Goal: Information Seeking & Learning: Learn about a topic

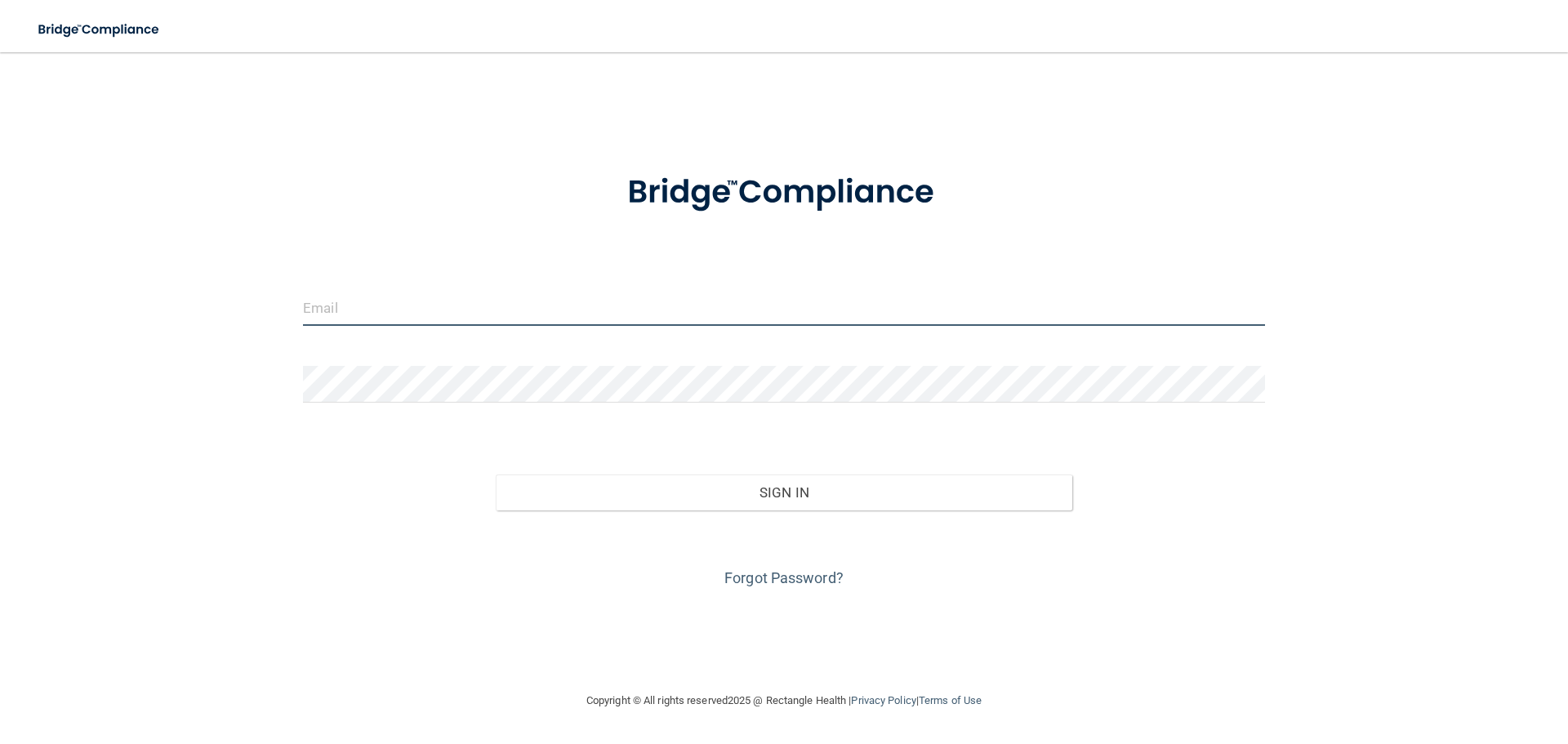
type input "[EMAIL_ADDRESS][DOMAIN_NAME]"
click at [431, 306] on input "[EMAIL_ADDRESS][DOMAIN_NAME]" at bounding box center [784, 307] width 962 height 37
drag, startPoint x: 467, startPoint y: 306, endPoint x: 111, endPoint y: 274, distance: 357.4
click at [110, 274] on div "[EMAIL_ADDRESS][DOMAIN_NAME] Invalid email/password. You don't have permission …" at bounding box center [784, 371] width 1502 height 606
type input "[EMAIL_ADDRESS][DOMAIN_NAME]"
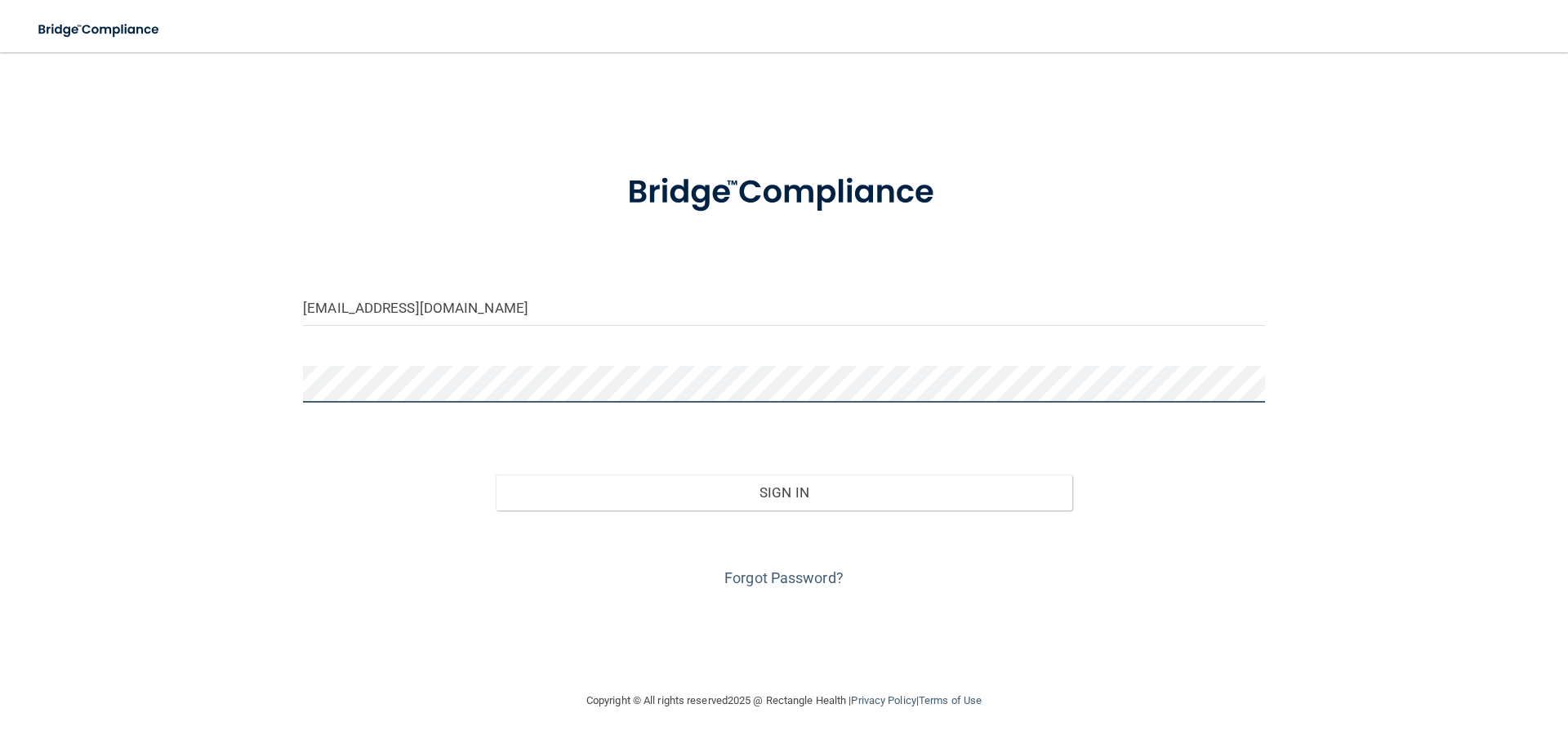
click at [130, 384] on div "[EMAIL_ADDRESS][DOMAIN_NAME] Invalid email/password. You don't have permission …" at bounding box center [784, 371] width 1502 height 606
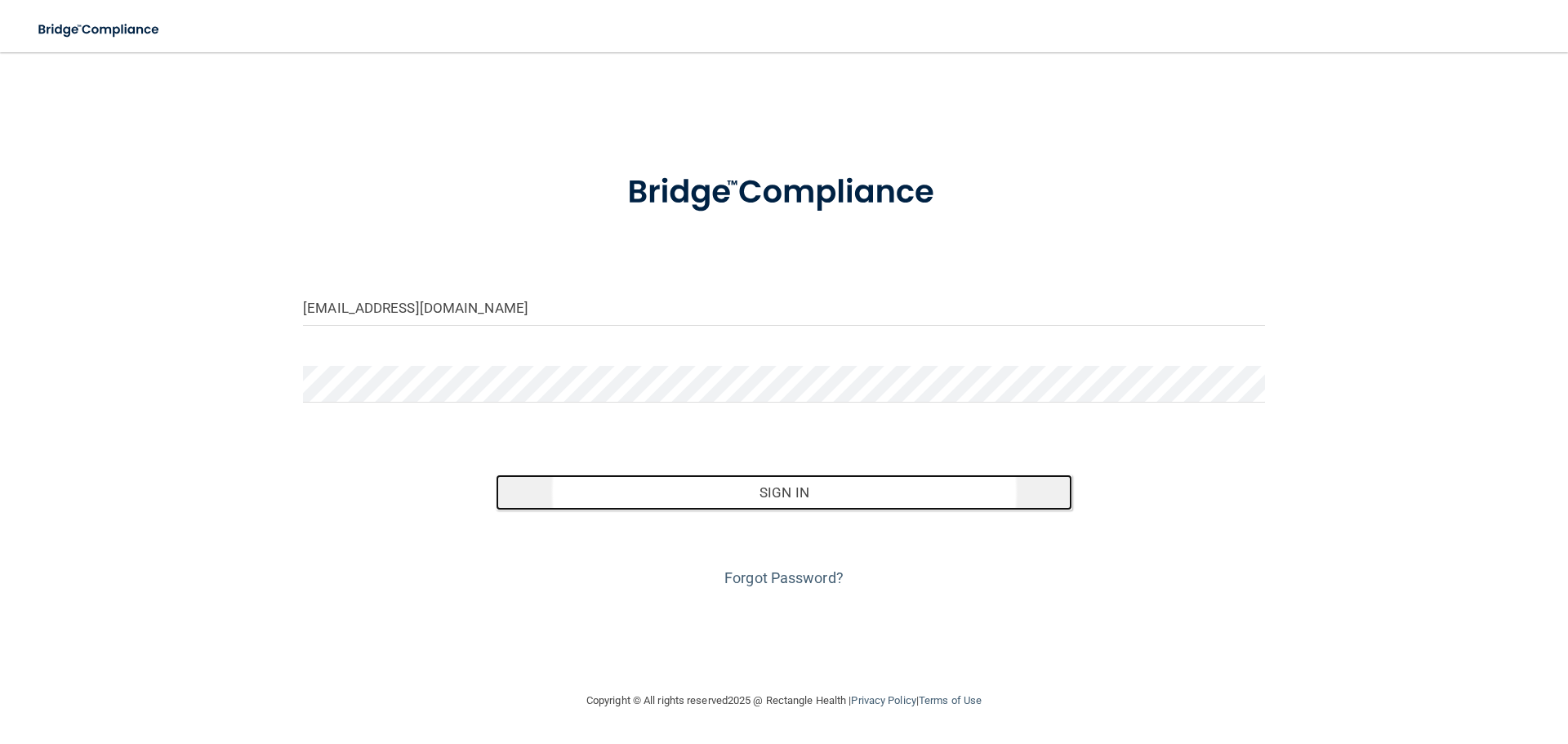
click at [812, 492] on button "Sign In" at bounding box center [784, 493] width 577 height 36
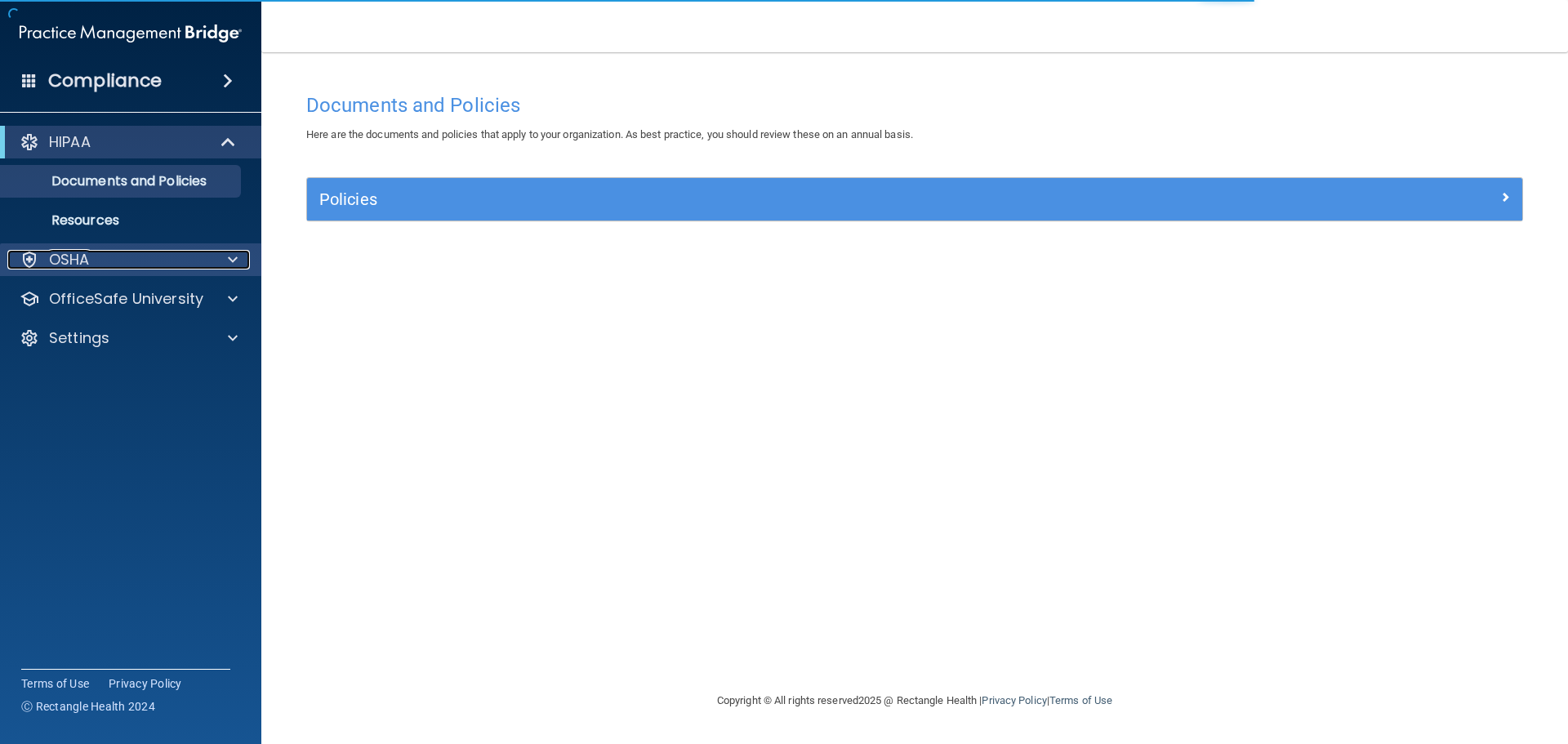
click at [214, 263] on div at bounding box center [230, 260] width 41 height 20
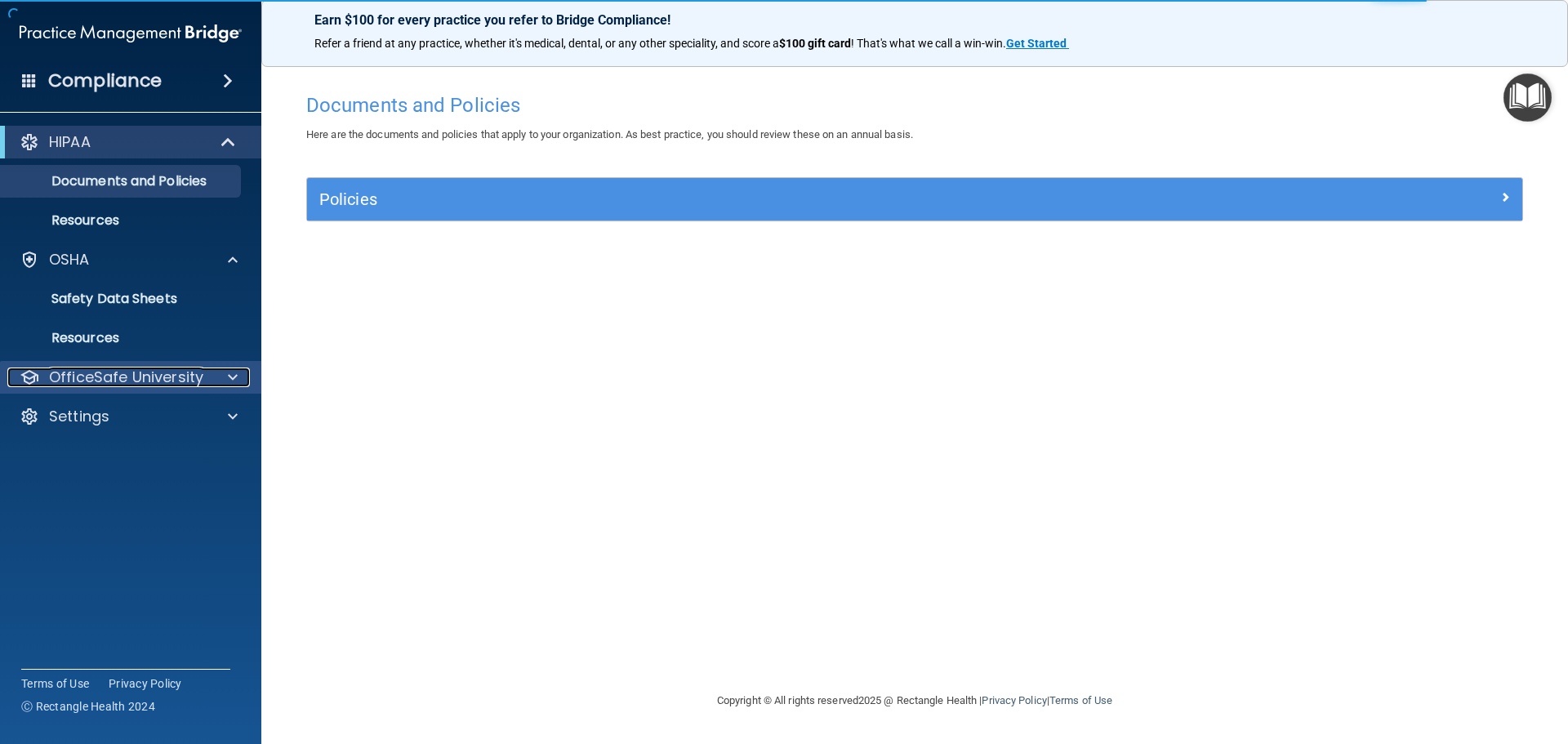
click at [211, 369] on div at bounding box center [230, 377] width 41 height 20
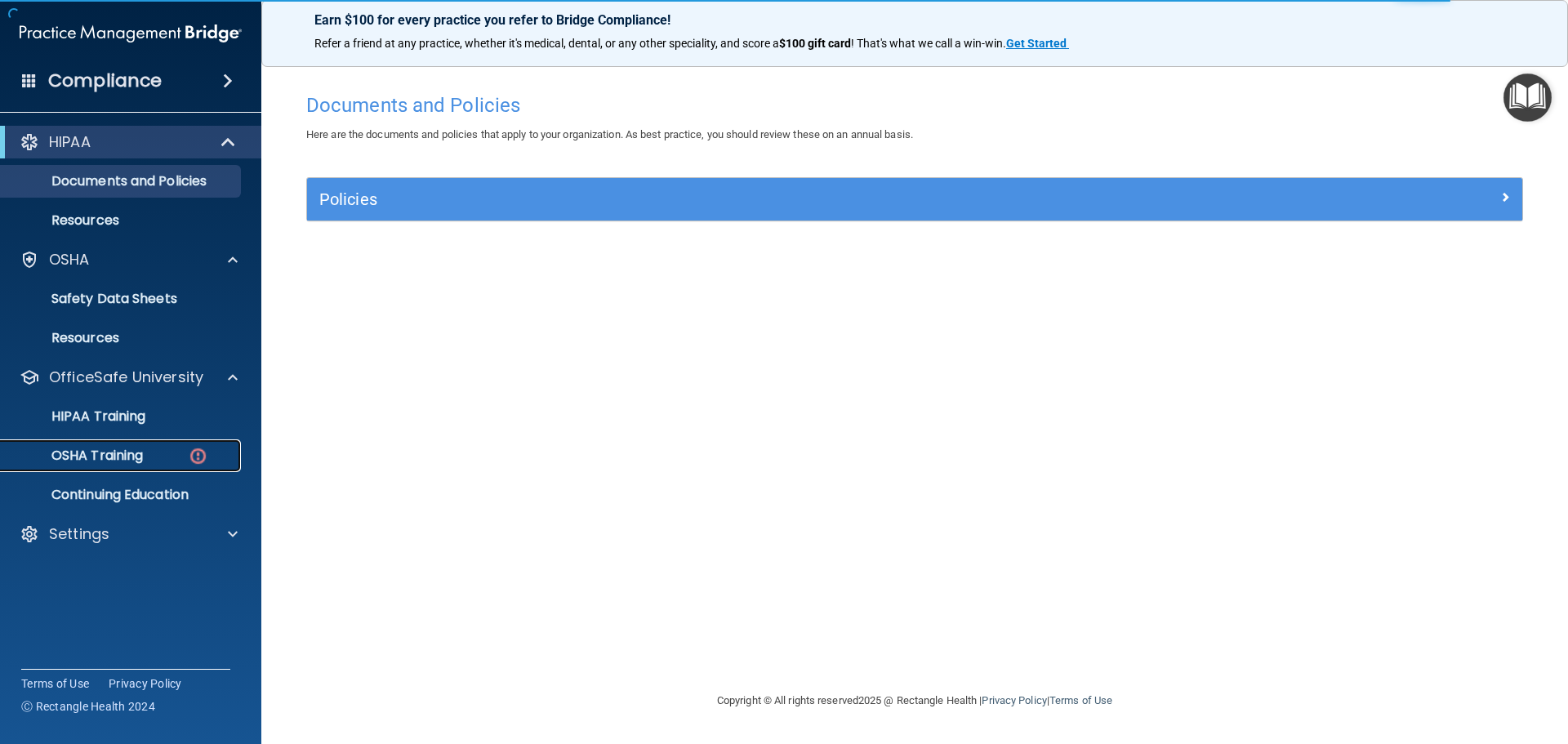
click at [194, 461] on img at bounding box center [198, 457] width 21 height 21
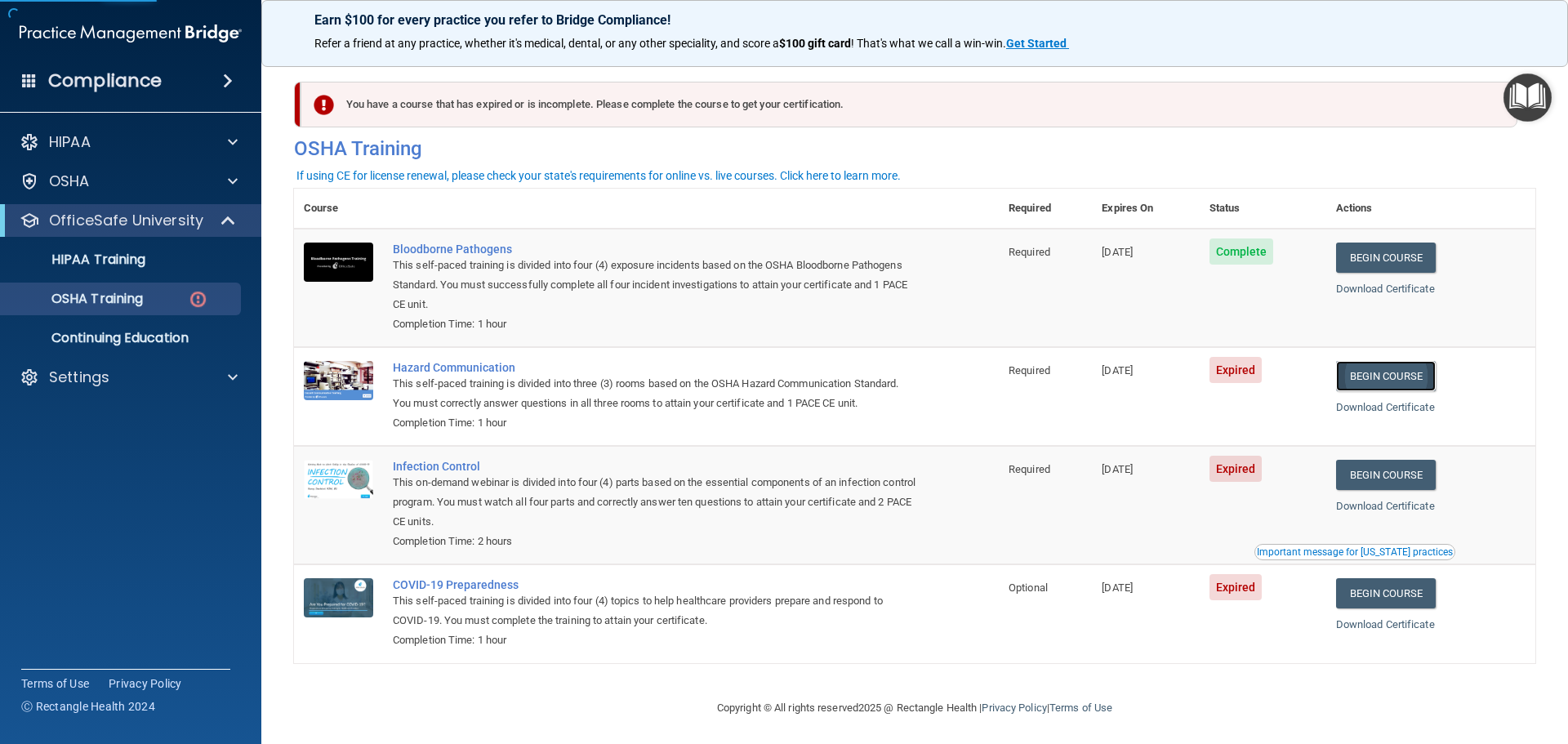
click at [1351, 381] on link "Begin Course" at bounding box center [1385, 375] width 99 height 30
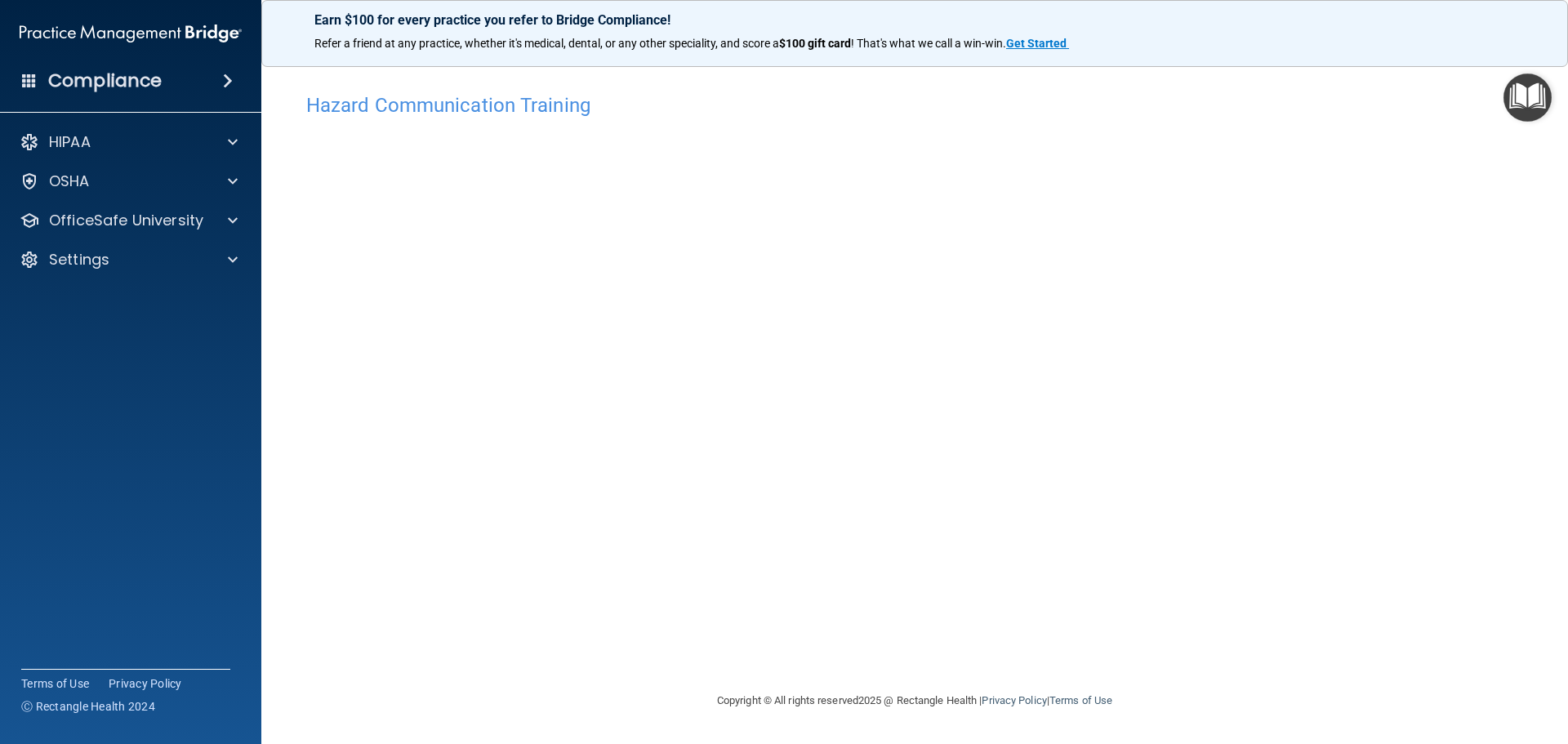
click at [526, 114] on h4 "Hazard Communication Training" at bounding box center [915, 105] width 1217 height 22
click at [186, 177] on div "OSHA" at bounding box center [109, 181] width 203 height 20
click at [547, 106] on h4 "Hazard Communication Training" at bounding box center [915, 105] width 1217 height 22
click at [303, 636] on main "Hazard Communication Training This course doesn’t expire until 06/13/2025. Are …" at bounding box center [915, 398] width 1307 height 691
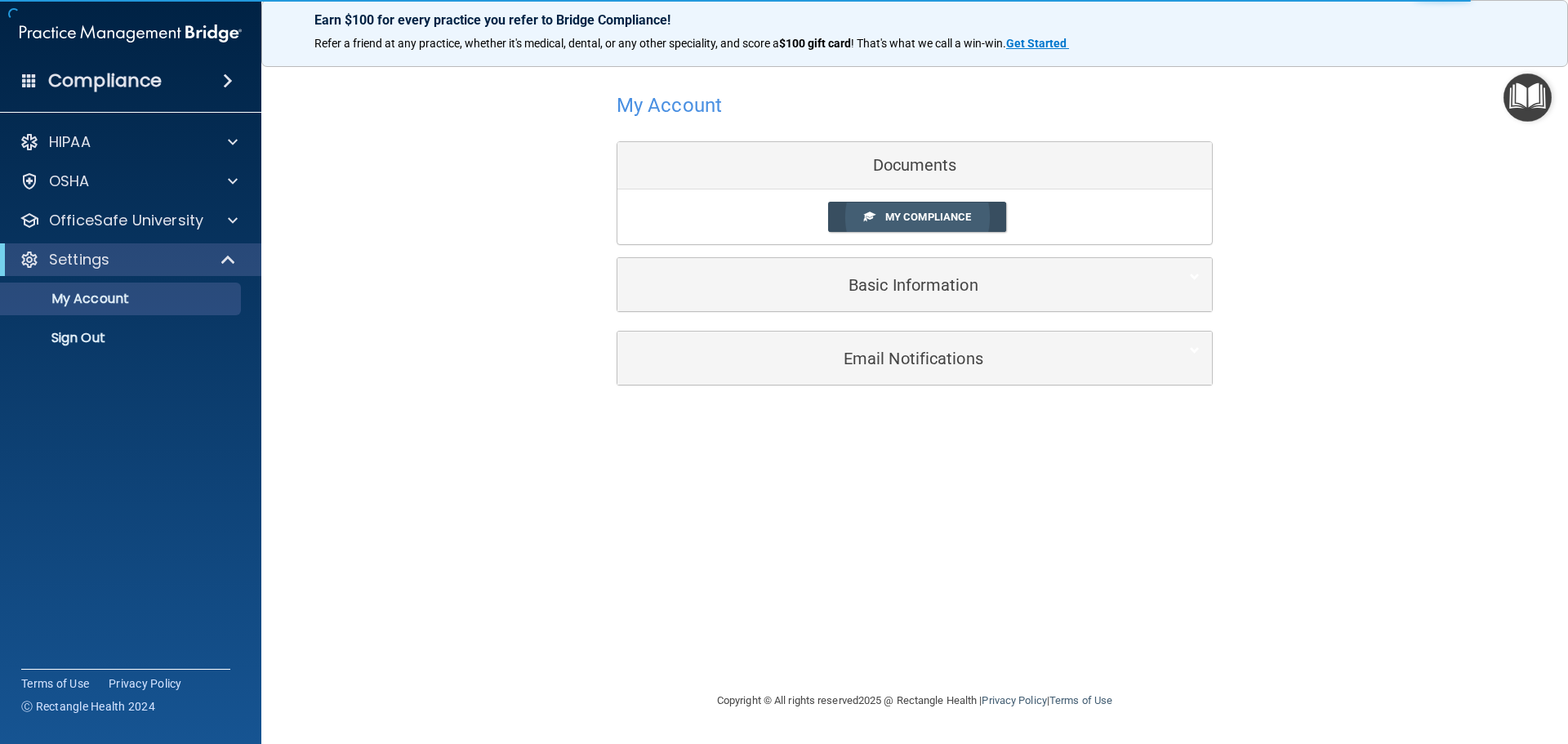
click at [979, 218] on link "My Compliance" at bounding box center [916, 217] width 179 height 30
click at [921, 222] on span "My Compliance" at bounding box center [928, 217] width 85 height 12
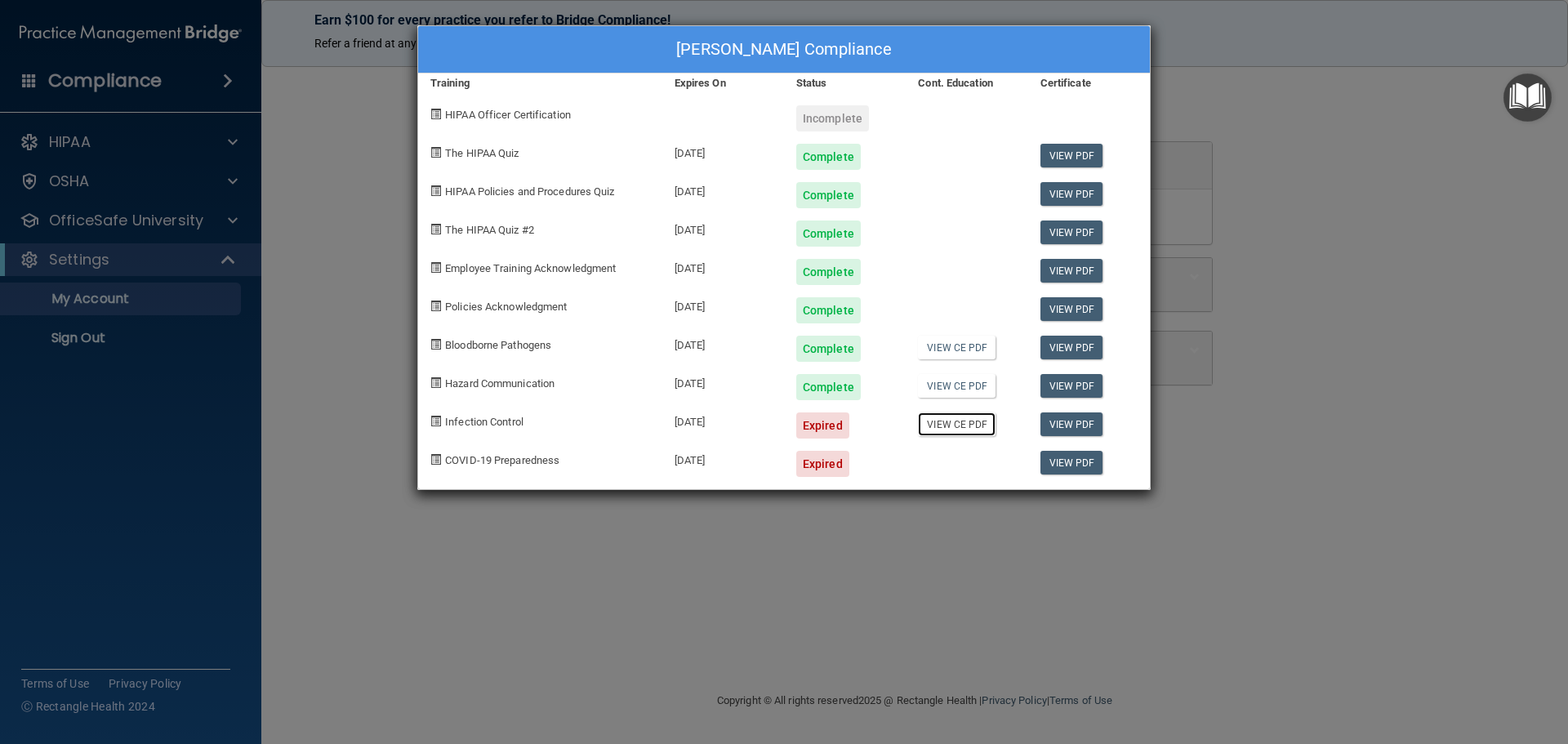
click at [958, 427] on link "View CE PDF" at bounding box center [957, 424] width 78 height 23
click at [287, 192] on div "Erin Gehringer's Compliance Training Expires On Status Cont. Education Certific…" at bounding box center [784, 372] width 1568 height 744
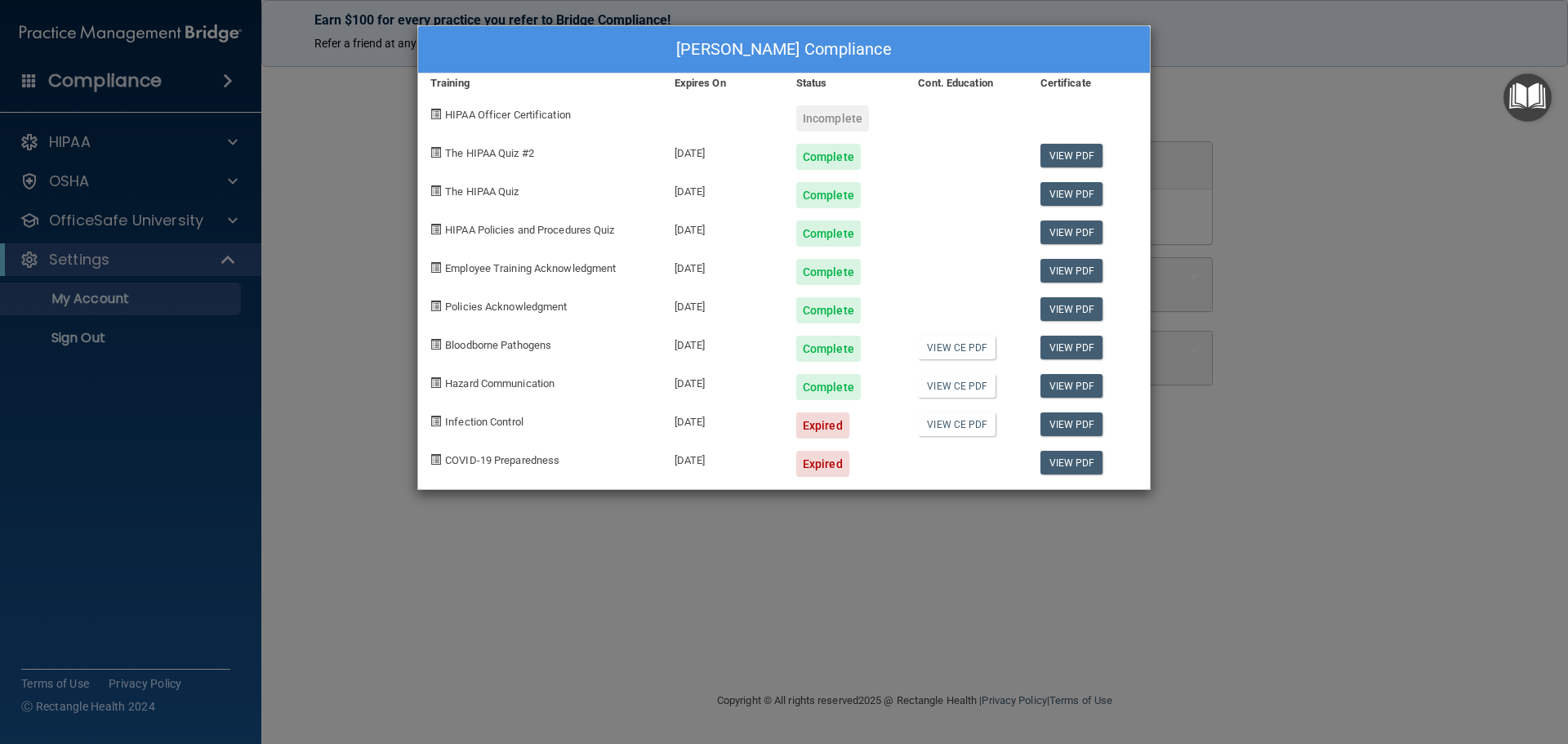
click at [1426, 473] on div "Erin Gehringer's Compliance Training Expires On Status Cont. Education Certific…" at bounding box center [784, 372] width 1568 height 744
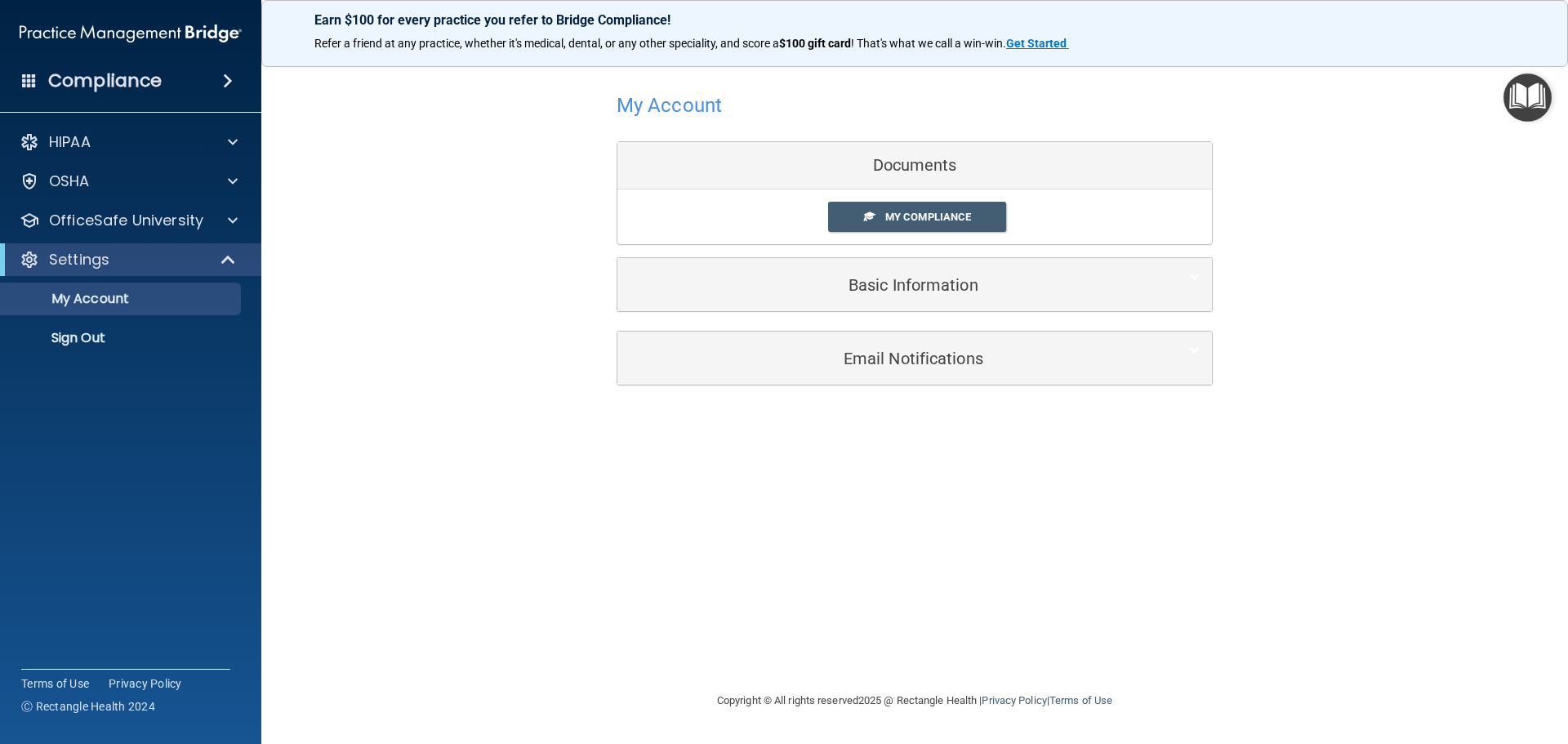
click at [173, 244] on div "HIPAA Documents and Policies Report an Incident Business Associates Emergency P…" at bounding box center [131, 243] width 262 height 249
click at [220, 250] on div at bounding box center [229, 260] width 40 height 20
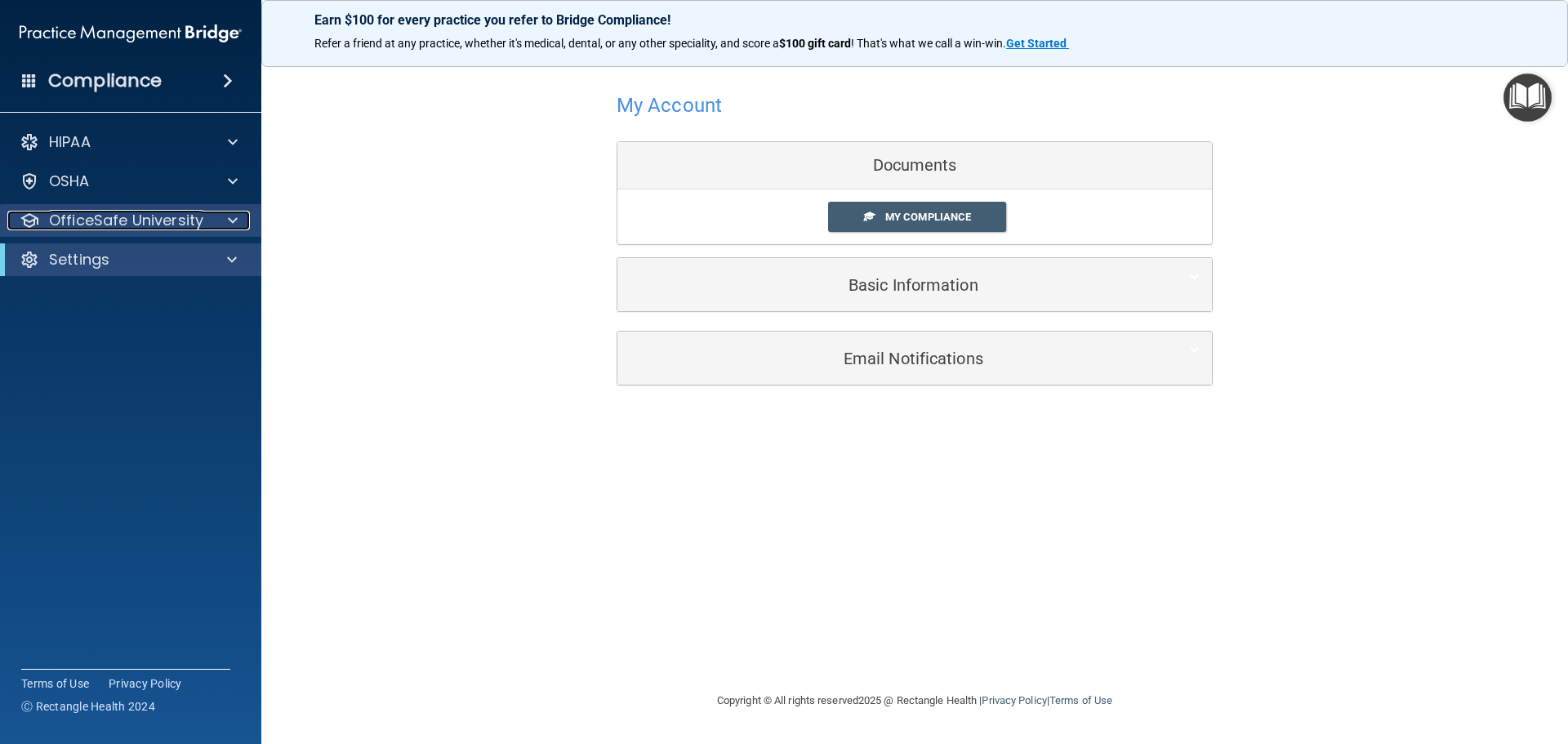
click at [212, 219] on div at bounding box center [230, 220] width 41 height 20
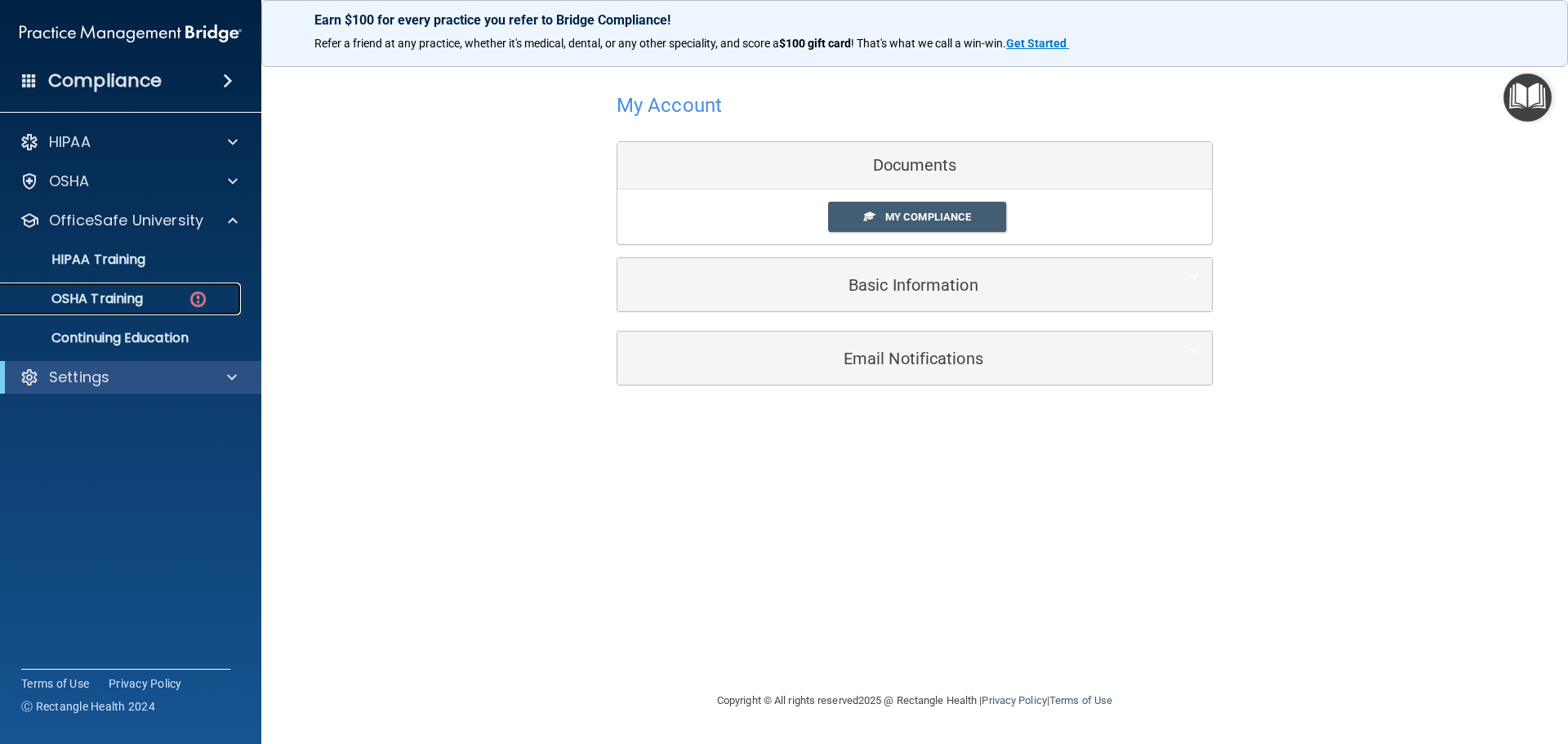
click at [181, 293] on div "OSHA Training" at bounding box center [122, 299] width 223 height 16
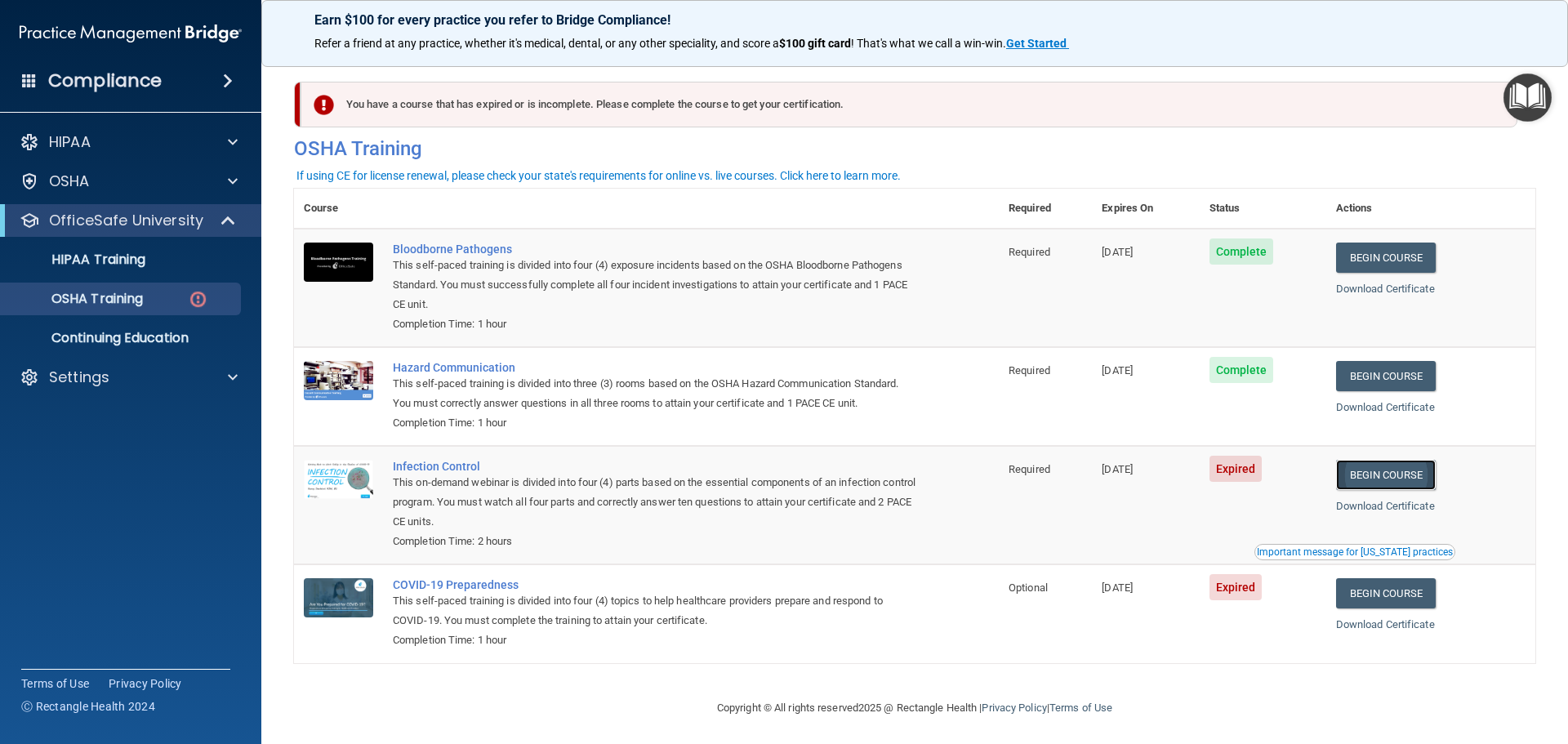
click at [1385, 471] on link "Begin Course" at bounding box center [1385, 475] width 99 height 30
click at [200, 299] on img at bounding box center [198, 299] width 21 height 21
click at [1362, 478] on link "Begin Course" at bounding box center [1385, 475] width 99 height 30
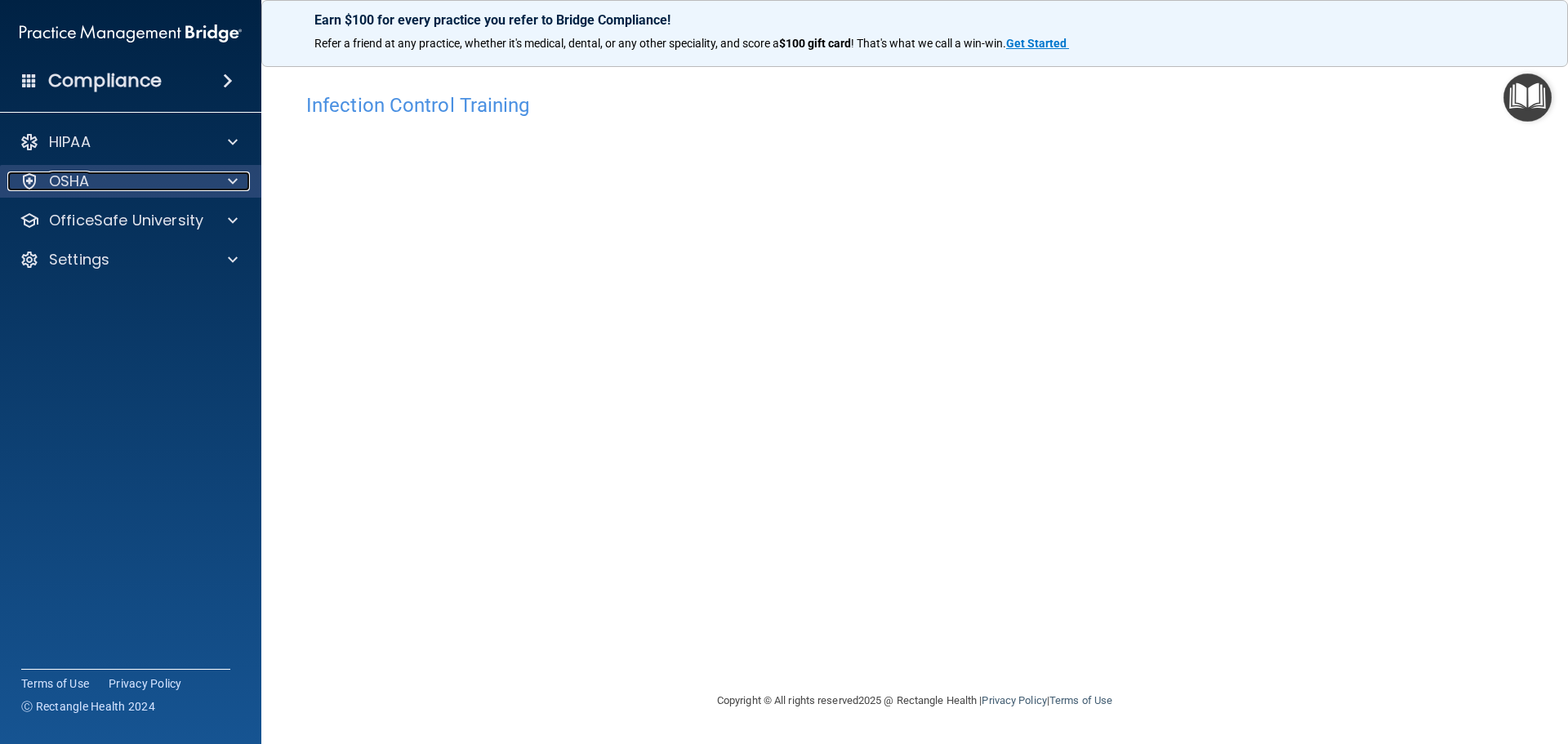
click at [144, 184] on div "OSHA" at bounding box center [109, 181] width 203 height 20
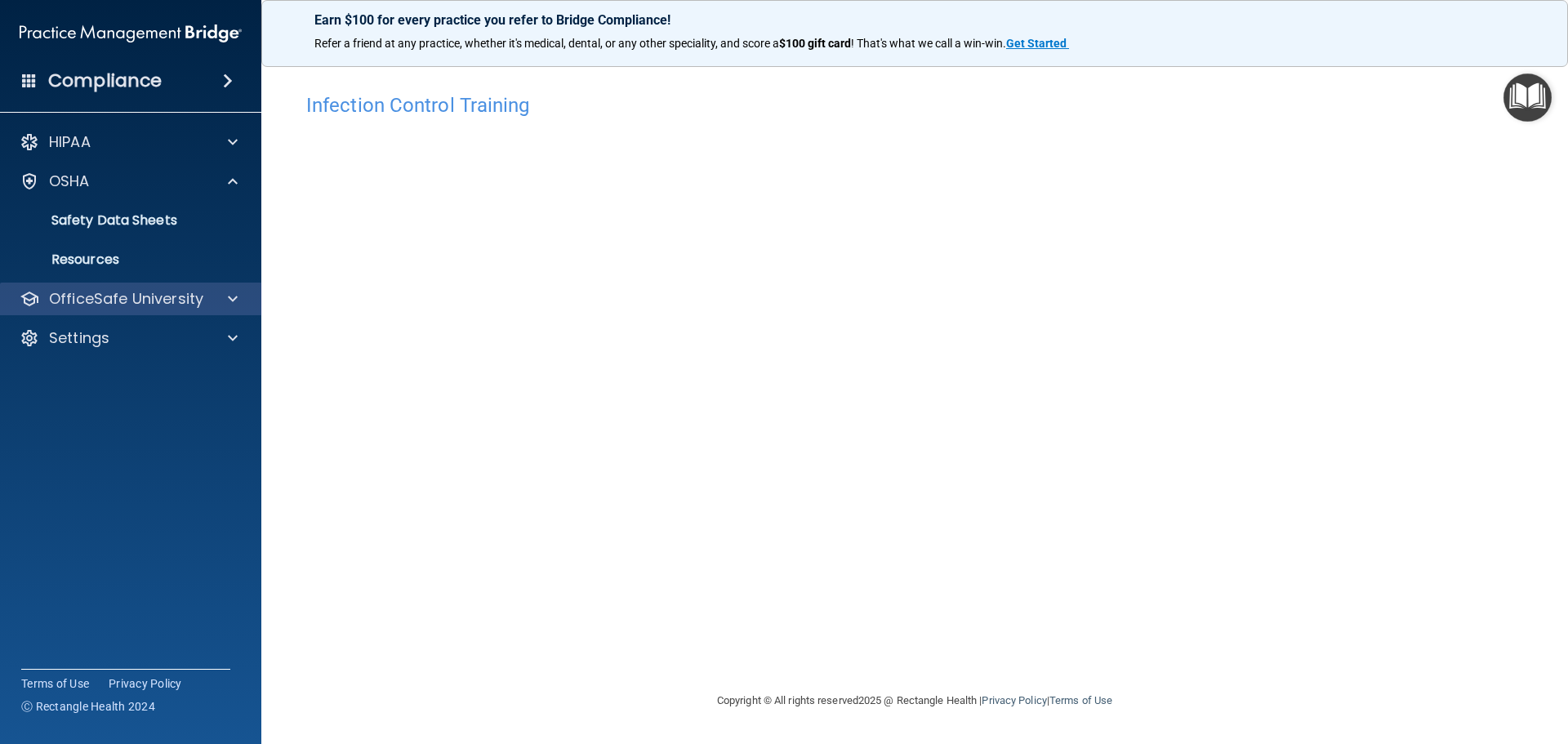
click at [160, 286] on div "OfficeSafe University" at bounding box center [131, 299] width 262 height 33
click at [172, 299] on p "OfficeSafe University" at bounding box center [126, 299] width 154 height 20
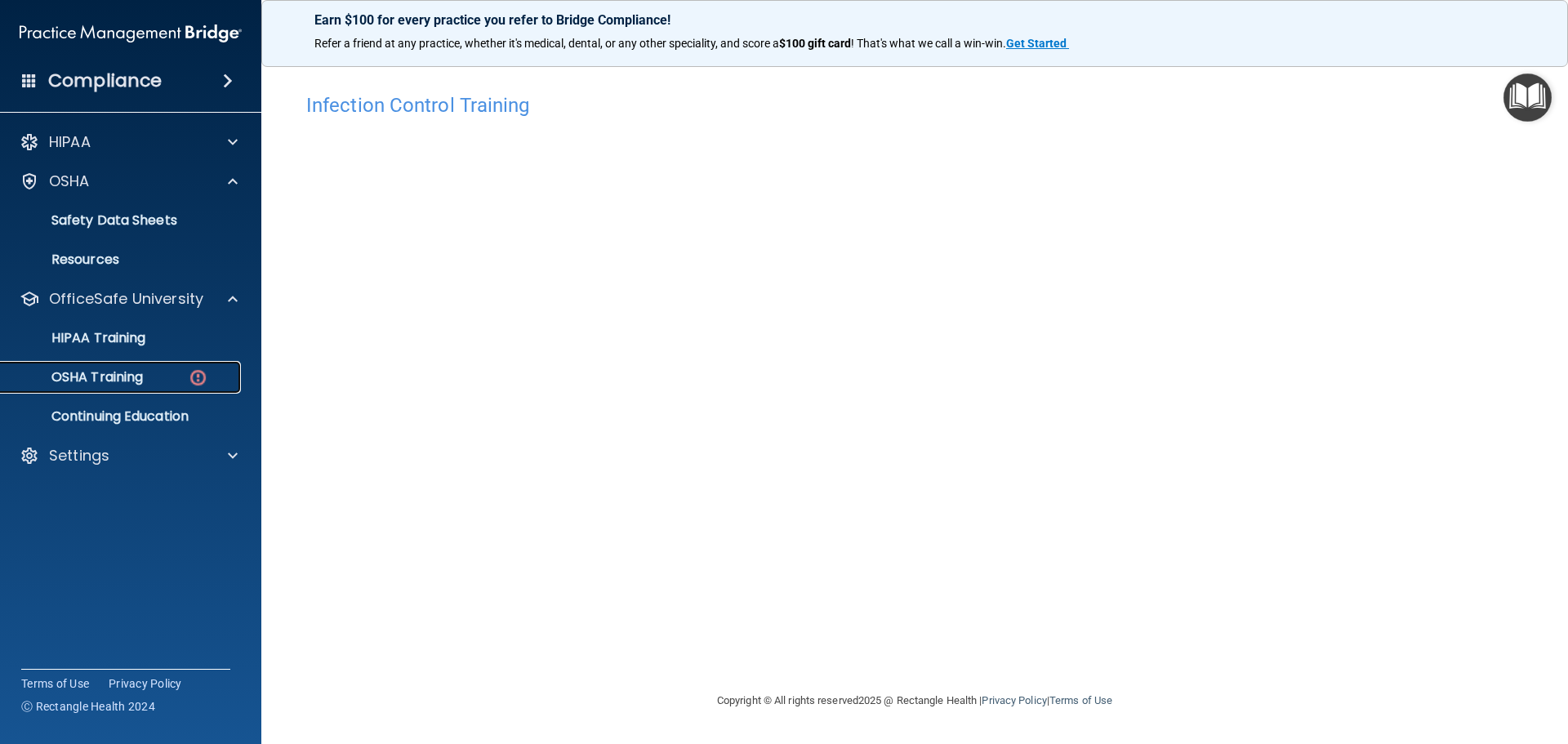
click at [192, 374] on img at bounding box center [198, 378] width 21 height 21
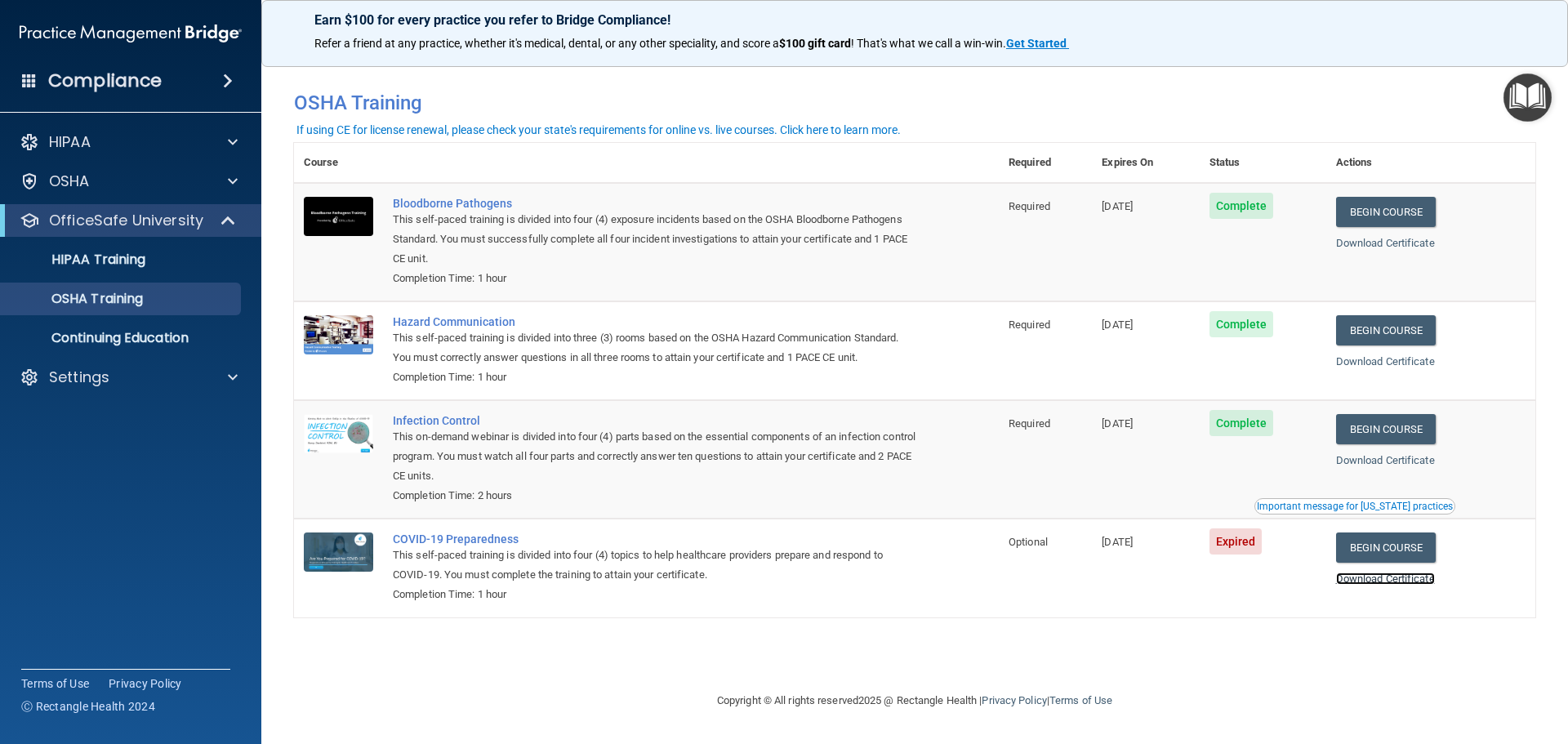
click at [1399, 584] on link "Download Certificate" at bounding box center [1385, 578] width 98 height 12
click at [144, 251] on p "HIPAA Training" at bounding box center [78, 259] width 135 height 16
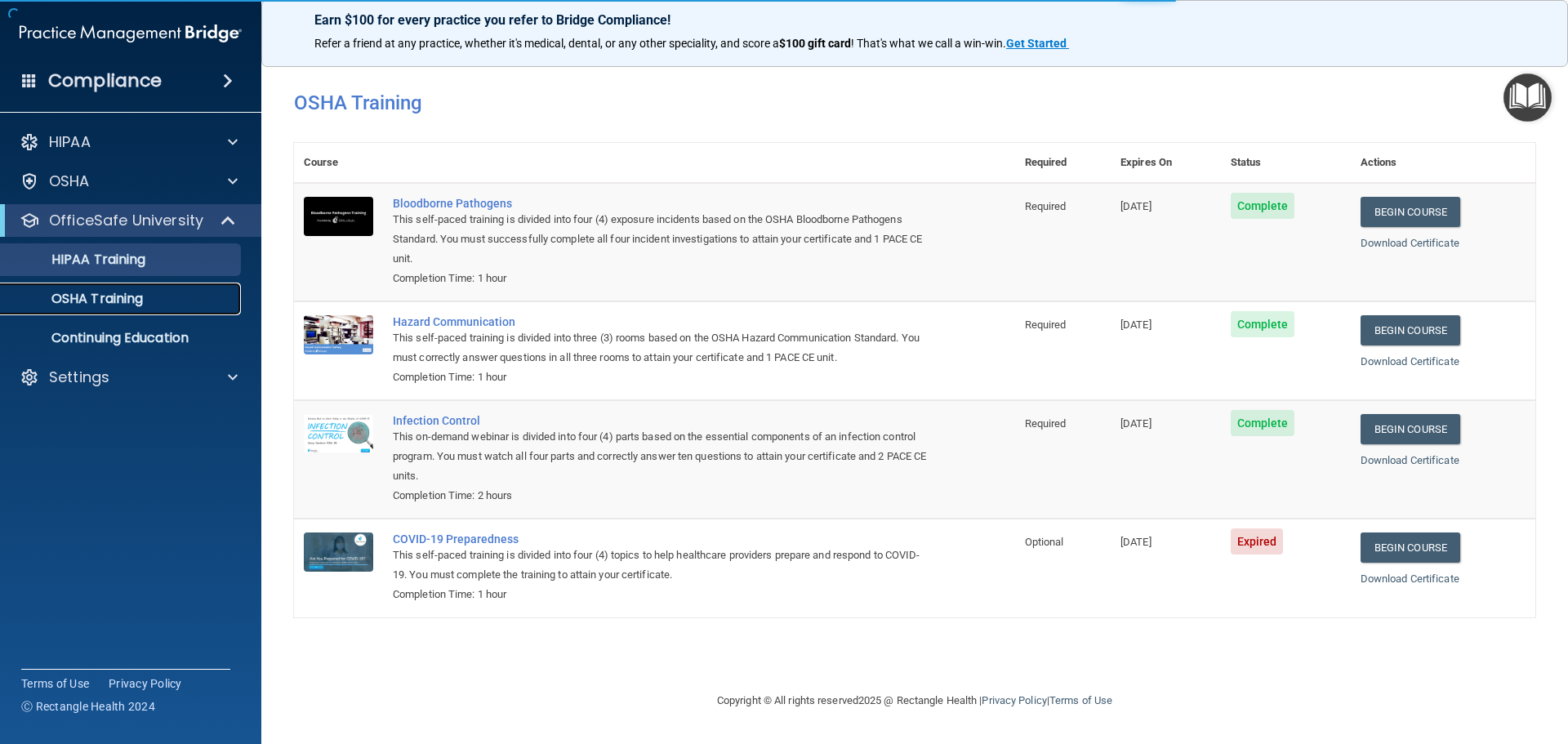
click at [129, 297] on p "OSHA Training" at bounding box center [76, 299] width 132 height 16
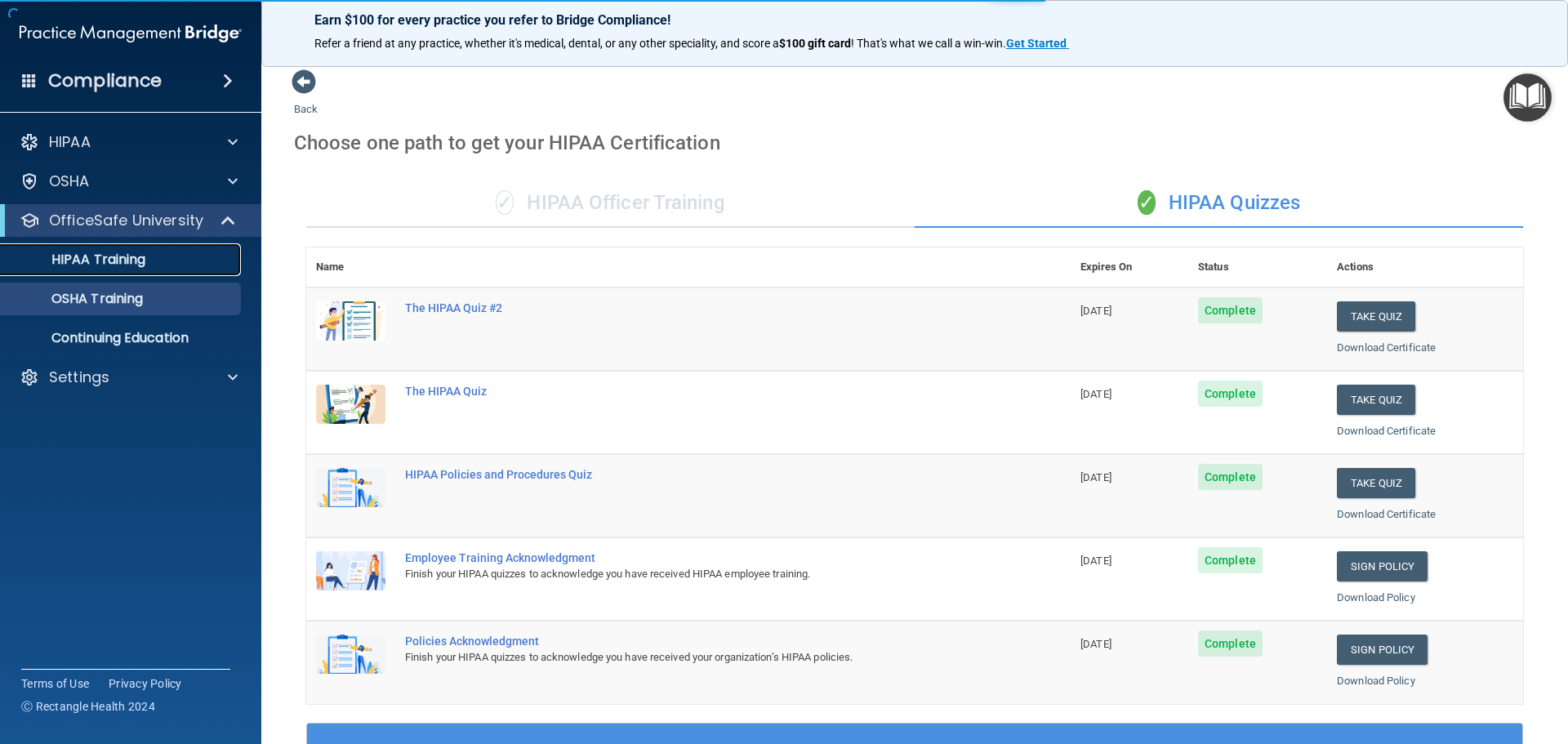
click at [143, 253] on p "HIPAA Training" at bounding box center [78, 259] width 135 height 16
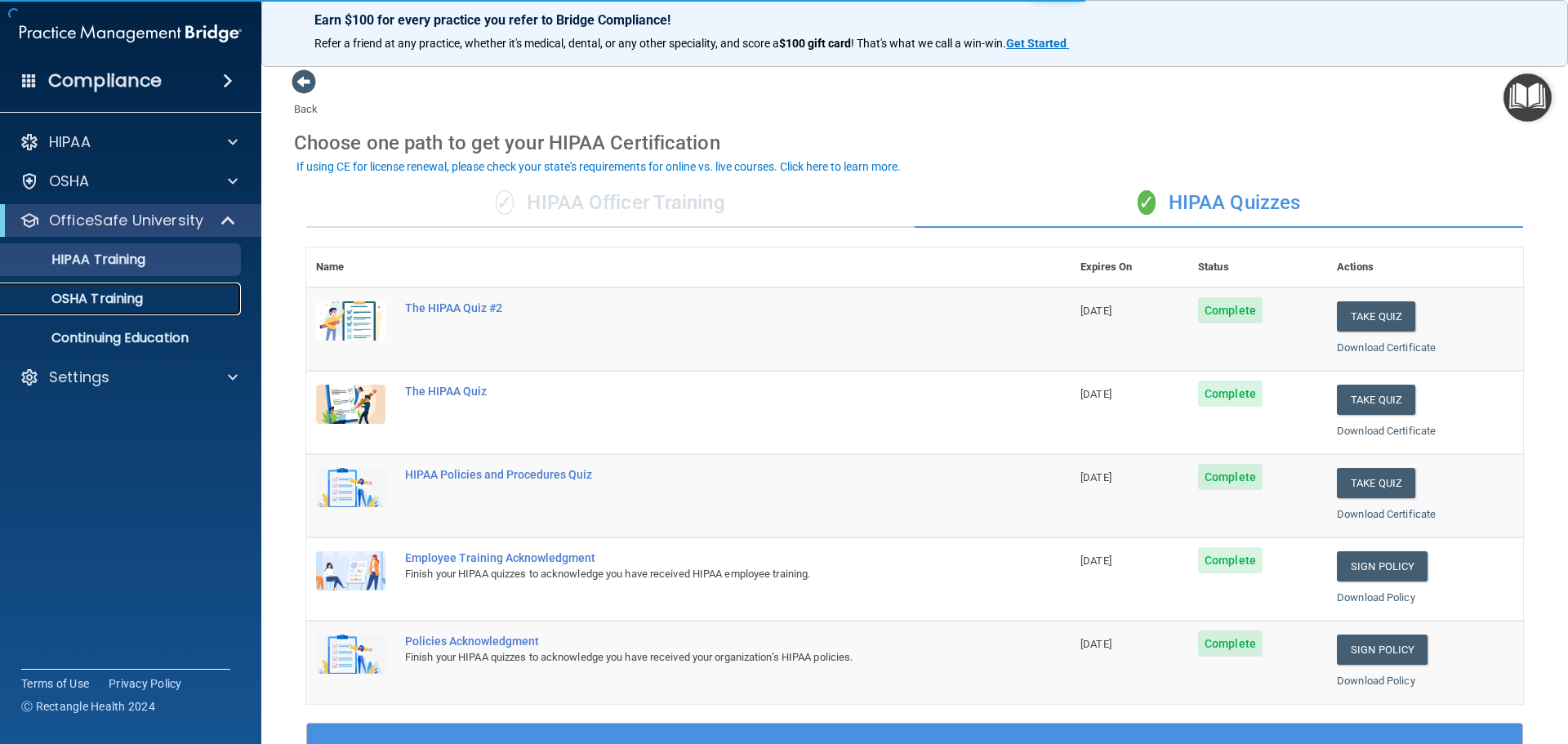
click at [129, 310] on link "OSHA Training" at bounding box center [112, 299] width 257 height 33
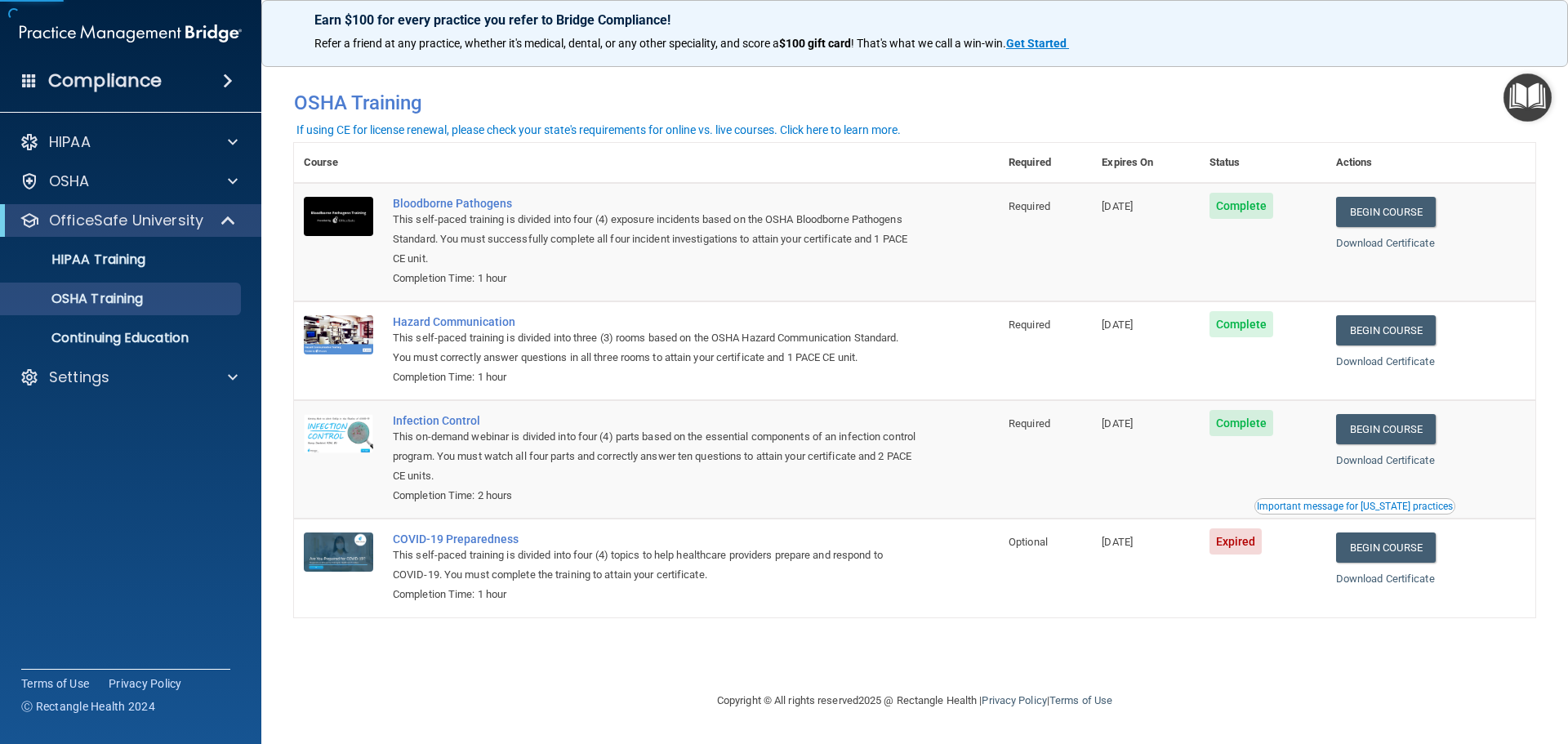
drag, startPoint x: 1562, startPoint y: 180, endPoint x: 1588, endPoint y: 358, distance: 179.9
click at [1567, 358] on html "Compliance HIPAA Documents and Policies Report an Incident Business Associates …" at bounding box center [784, 372] width 1568 height 744
click at [1525, 89] on img "Open Resource Center" at bounding box center [1527, 98] width 48 height 48
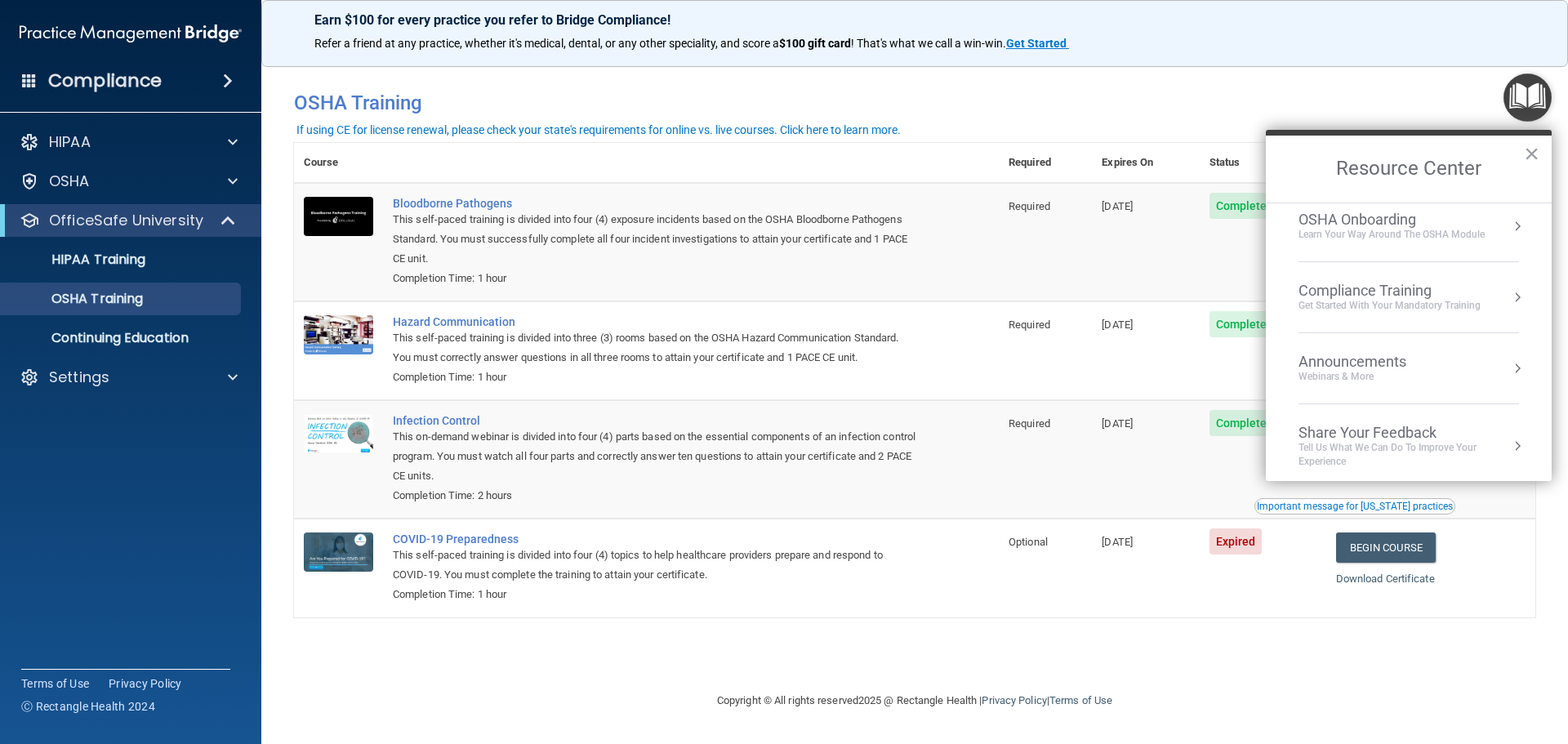
scroll to position [91, 0]
click at [1462, 285] on div "Compliance Training" at bounding box center [1389, 282] width 182 height 18
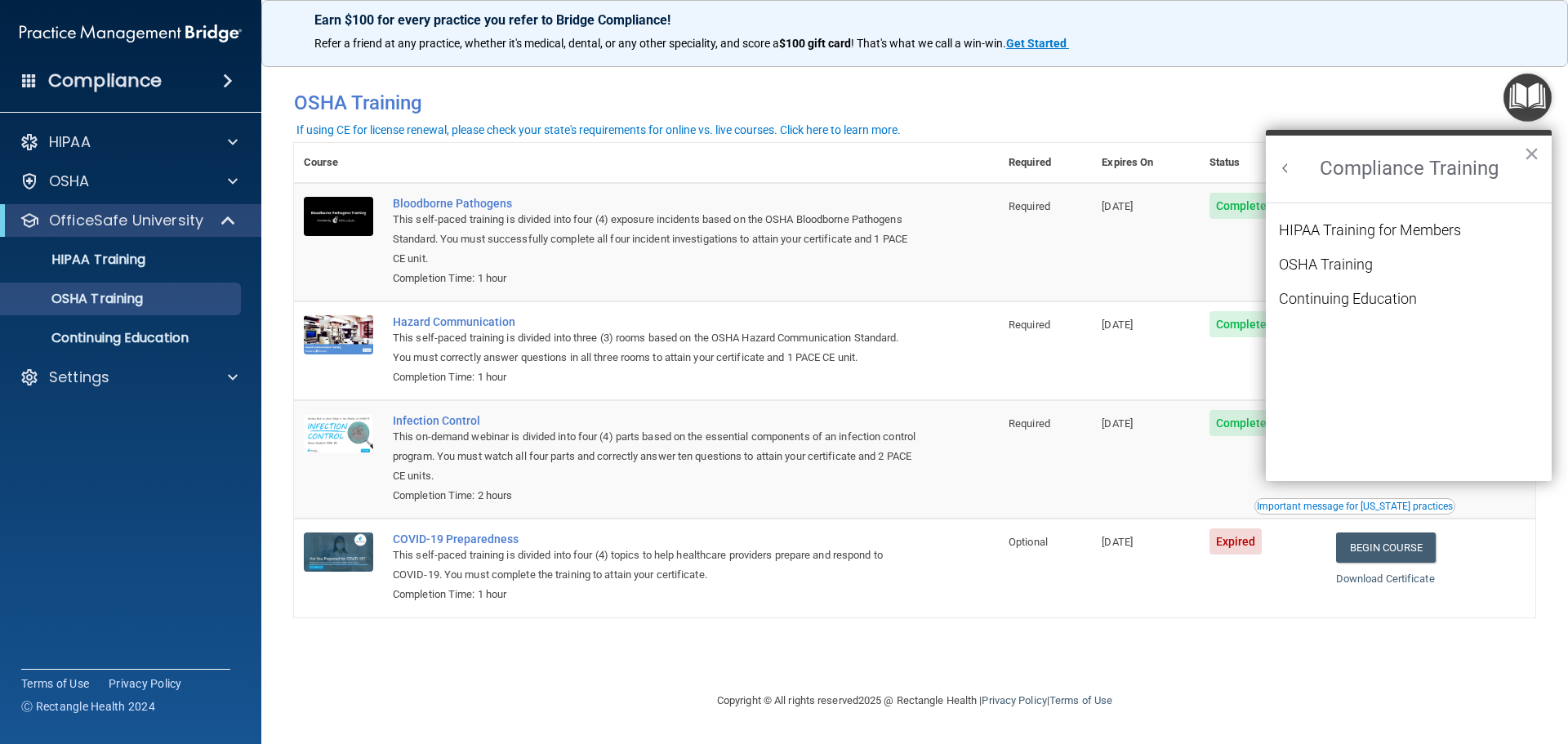
scroll to position [0, 0]
click at [1529, 152] on button "×" at bounding box center [1532, 154] width 16 height 26
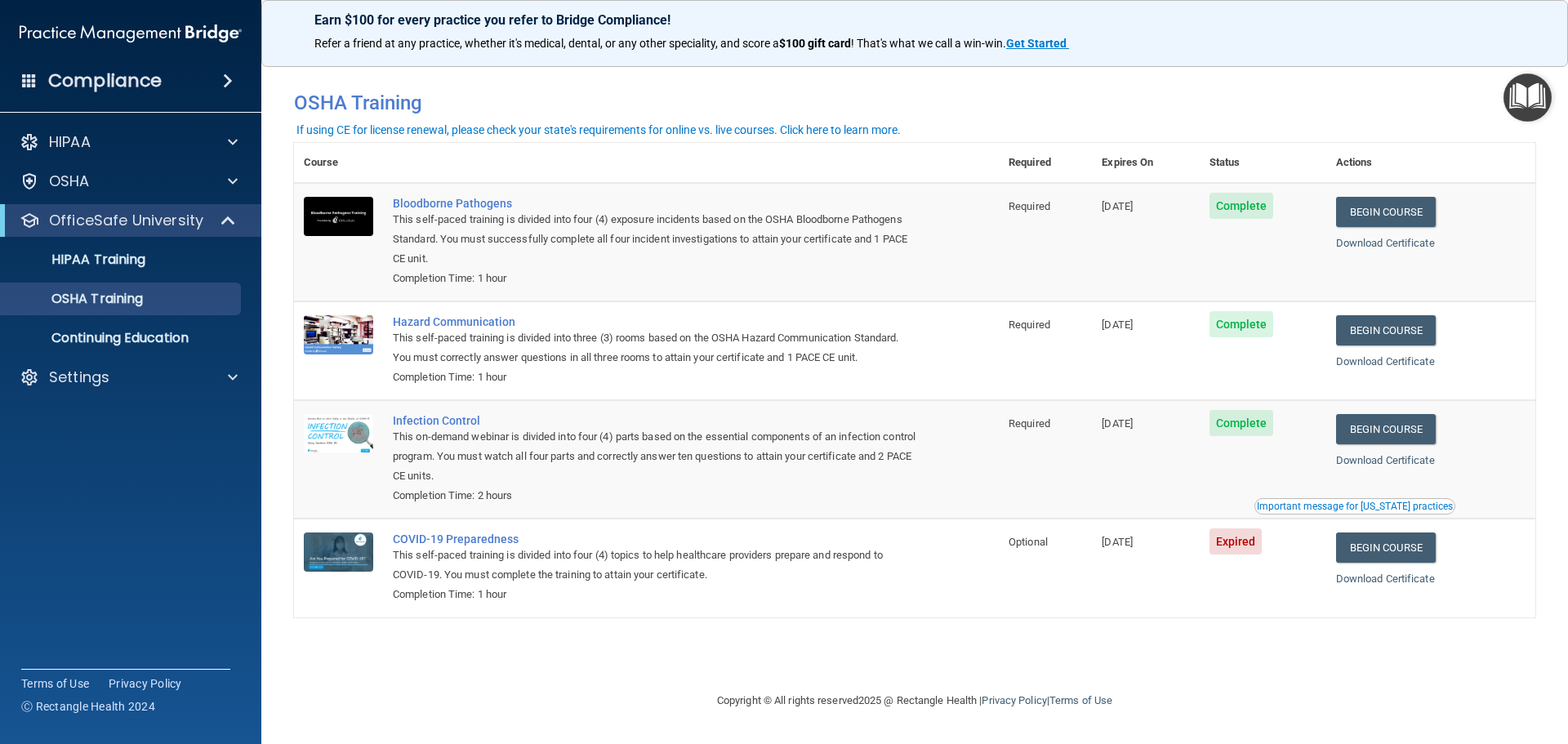
click at [161, 356] on div "HIPAA Documents and Policies Report an Incident Business Associates Emergency P…" at bounding box center [131, 262] width 262 height 287
click at [175, 337] on p "Continuing Education" at bounding box center [122, 337] width 223 height 16
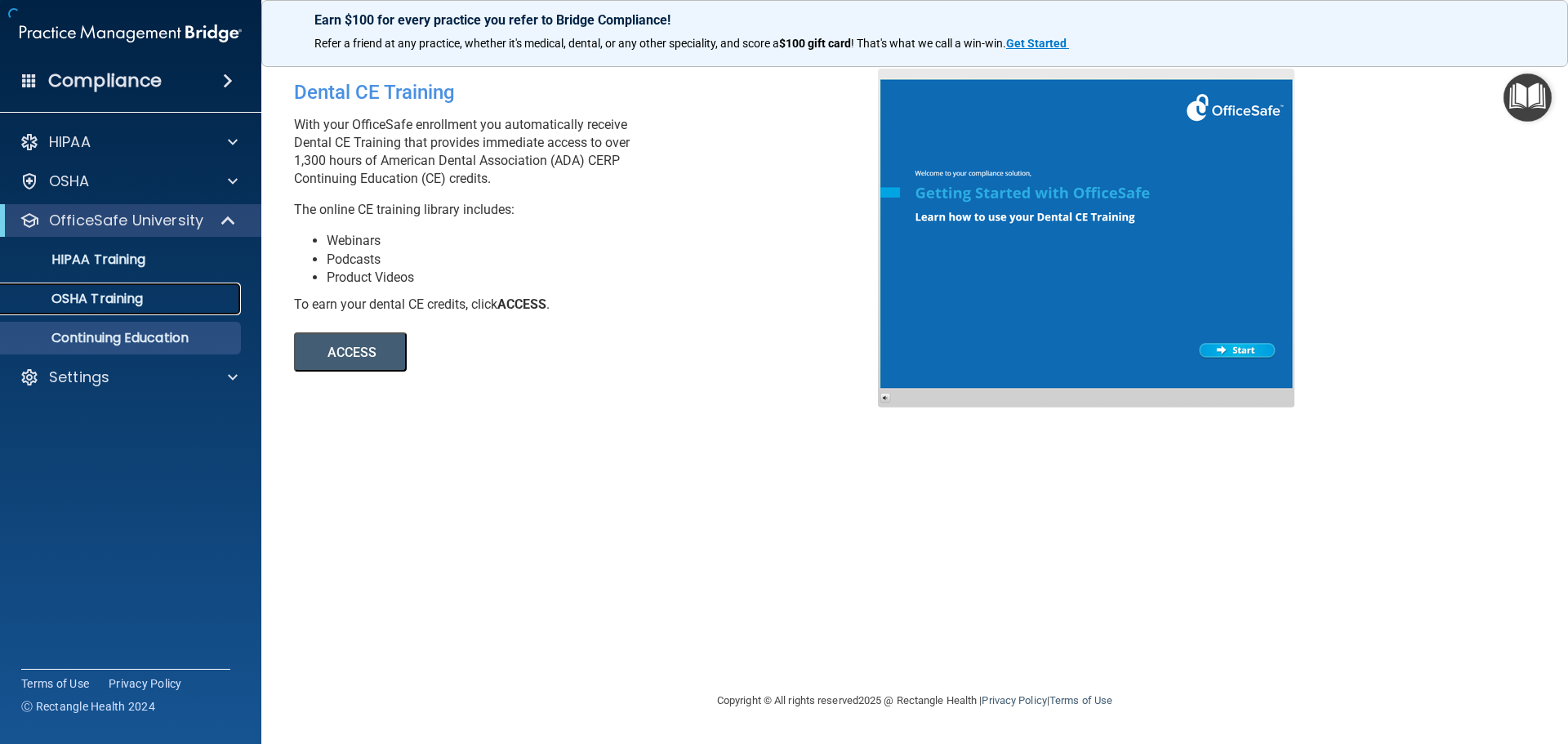
click at [103, 299] on p "OSHA Training" at bounding box center [76, 299] width 132 height 16
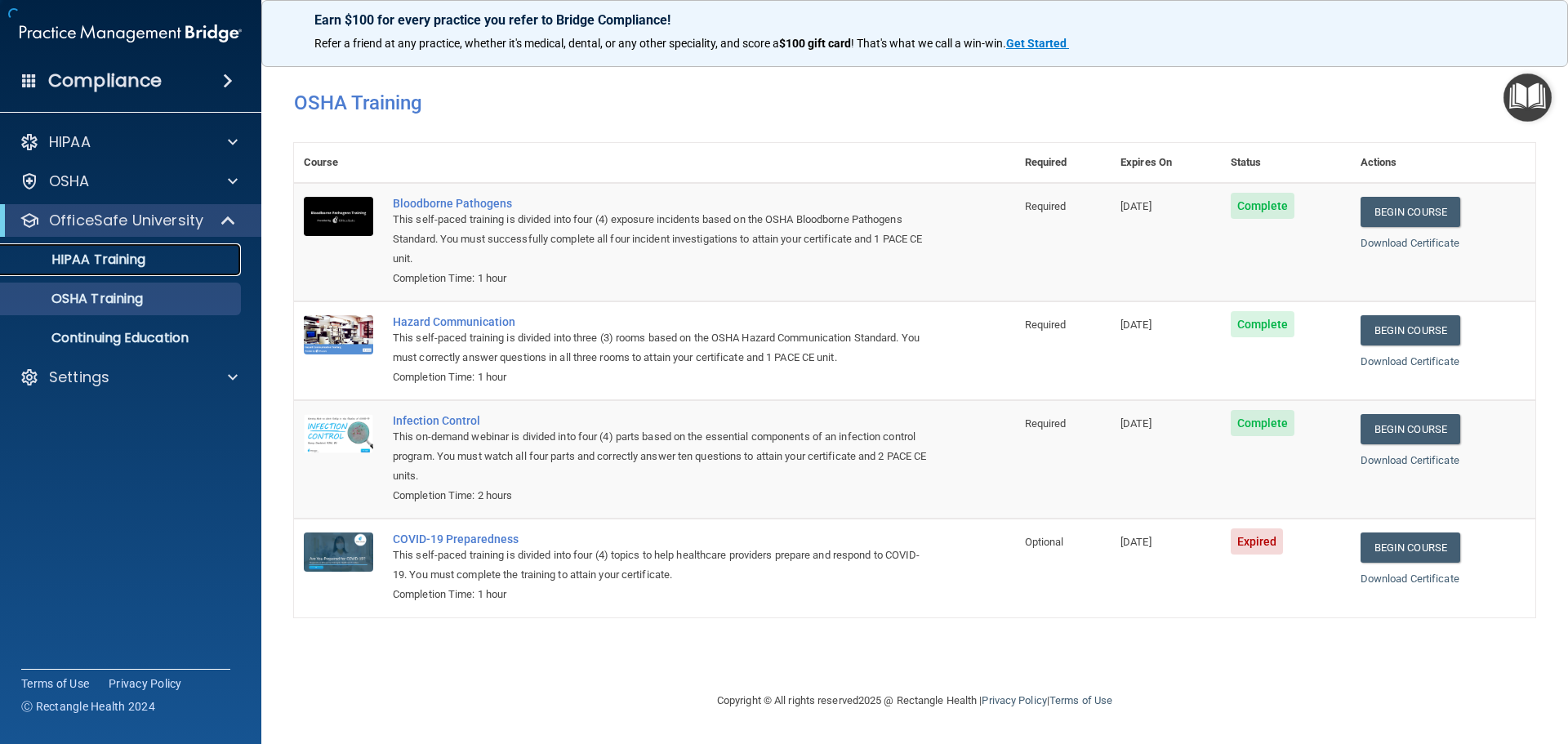
click at [110, 274] on link "HIPAA Training" at bounding box center [112, 260] width 257 height 33
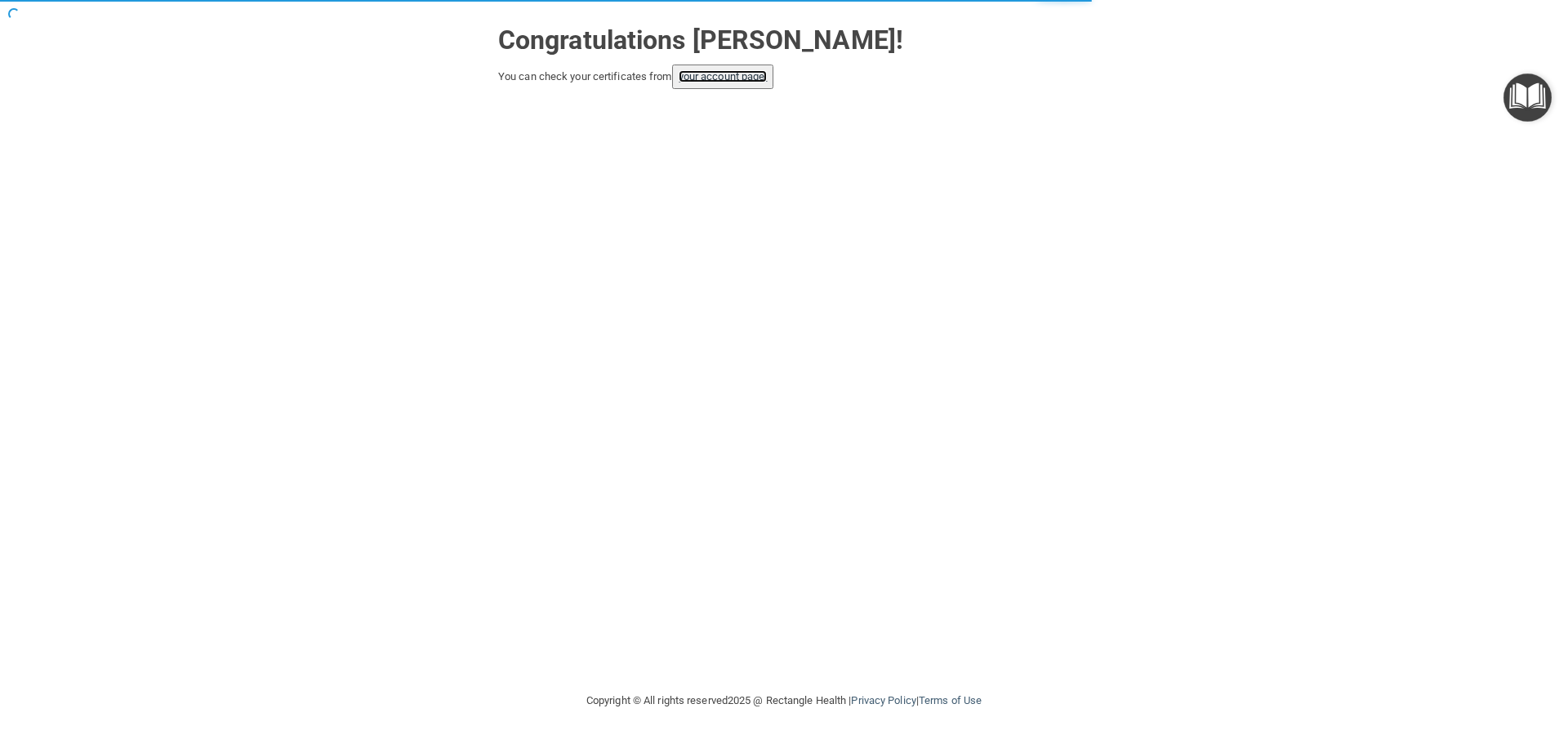
click at [749, 75] on link "your account page!" at bounding box center [722, 76] width 89 height 12
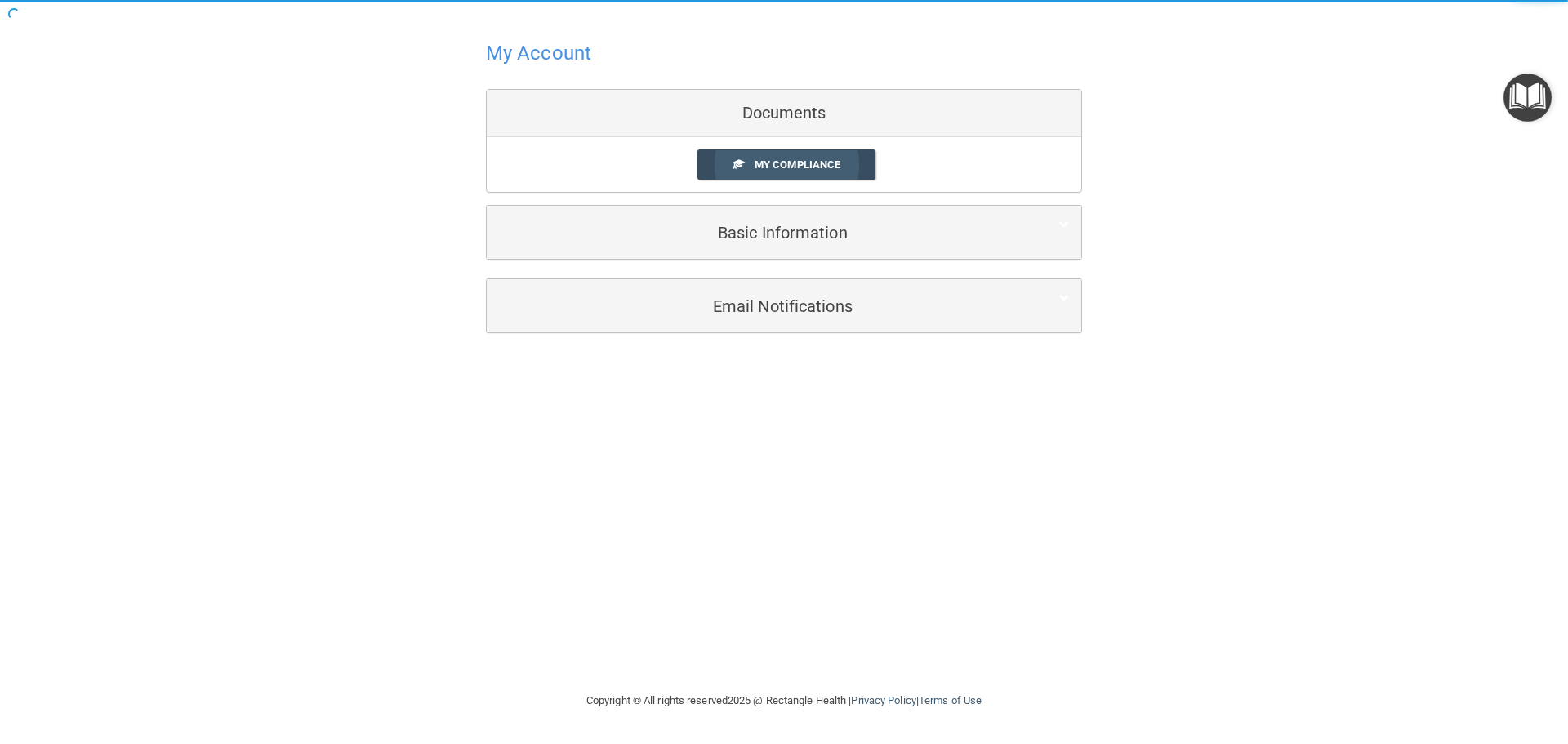
click at [807, 174] on link "My Compliance" at bounding box center [786, 164] width 179 height 30
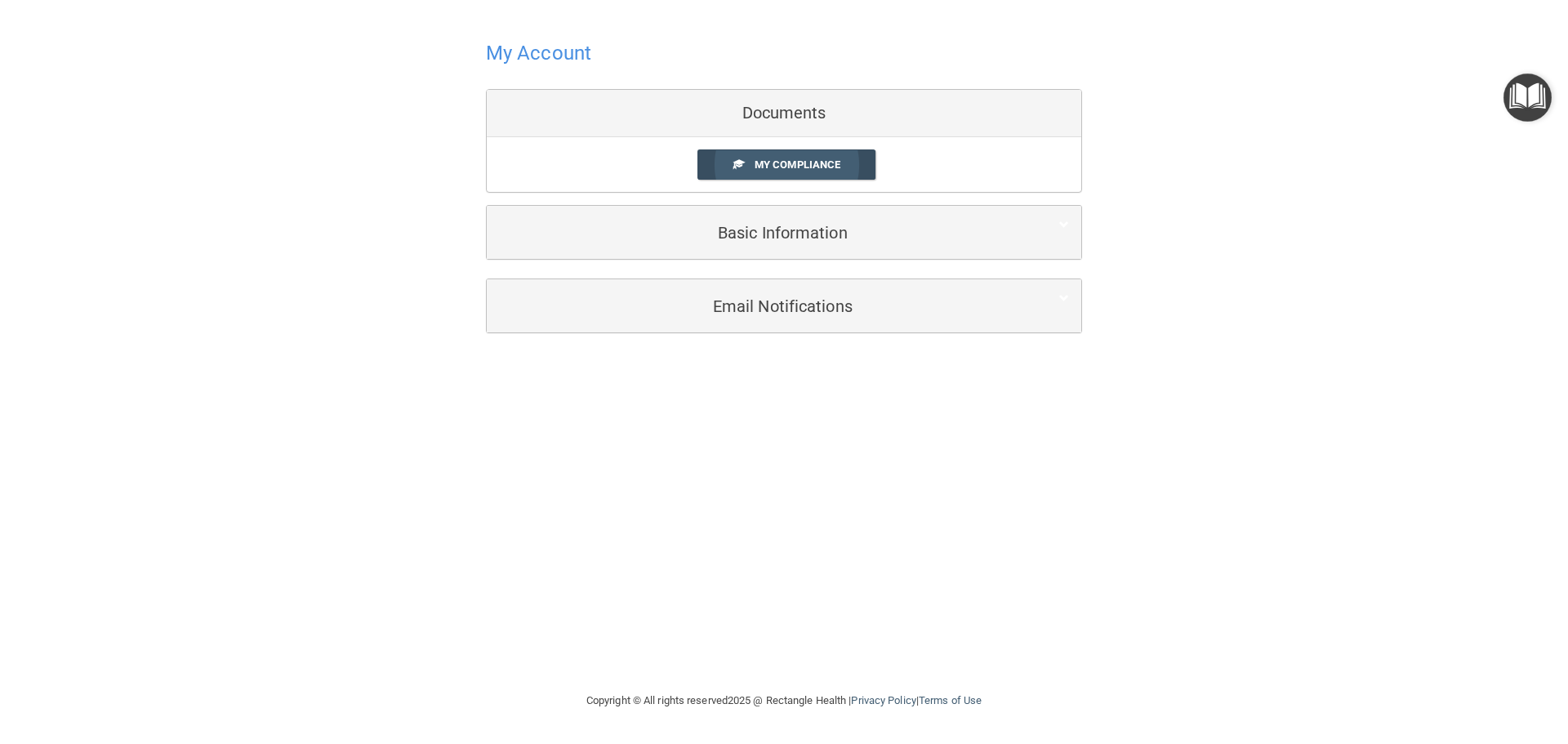
click at [821, 163] on span "My Compliance" at bounding box center [797, 165] width 85 height 12
